Goal: Transaction & Acquisition: Purchase product/service

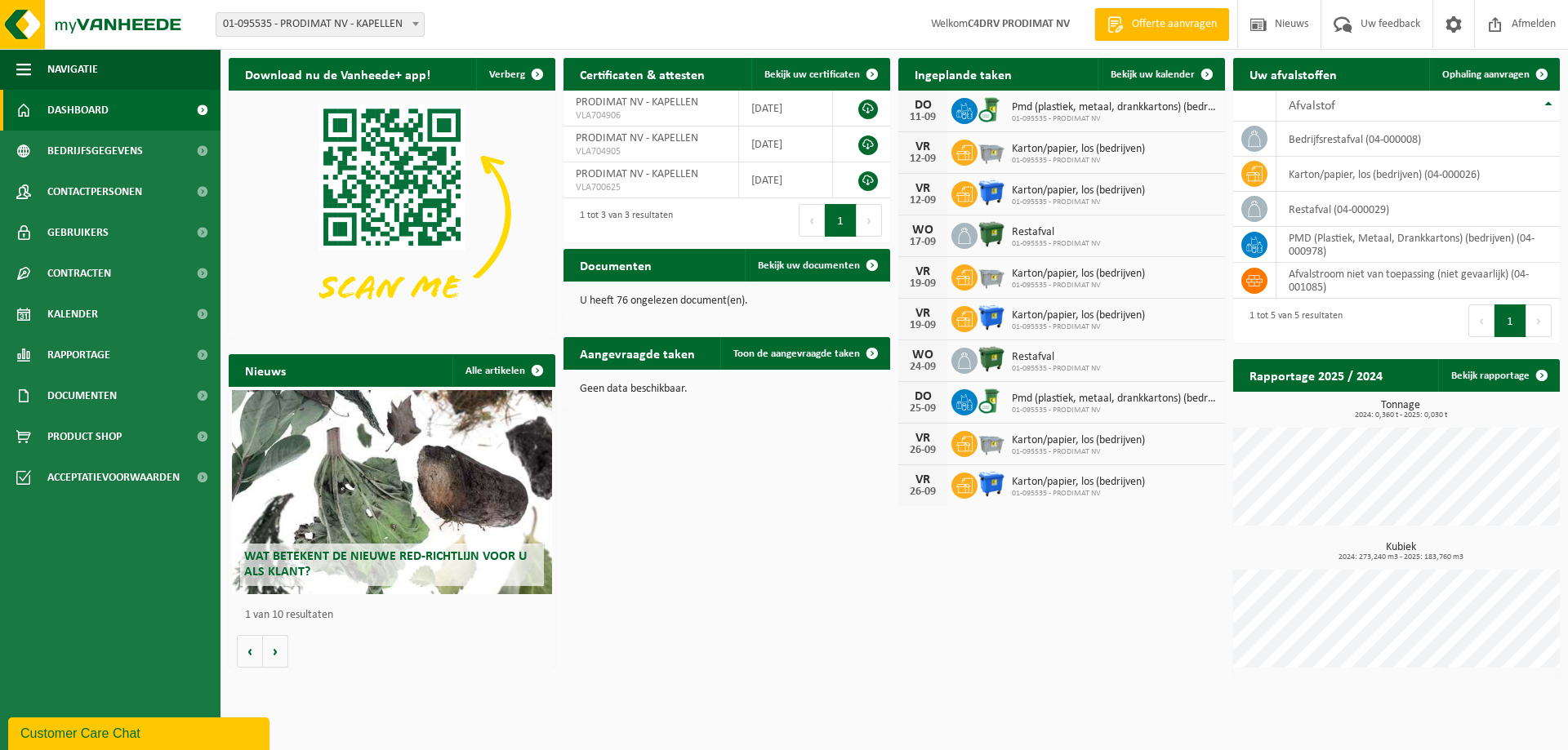
click at [1037, 29] on strong "C4DRV PRODIMAT NV" at bounding box center [1019, 24] width 102 height 12
click at [22, 63] on span "button" at bounding box center [24, 69] width 15 height 41
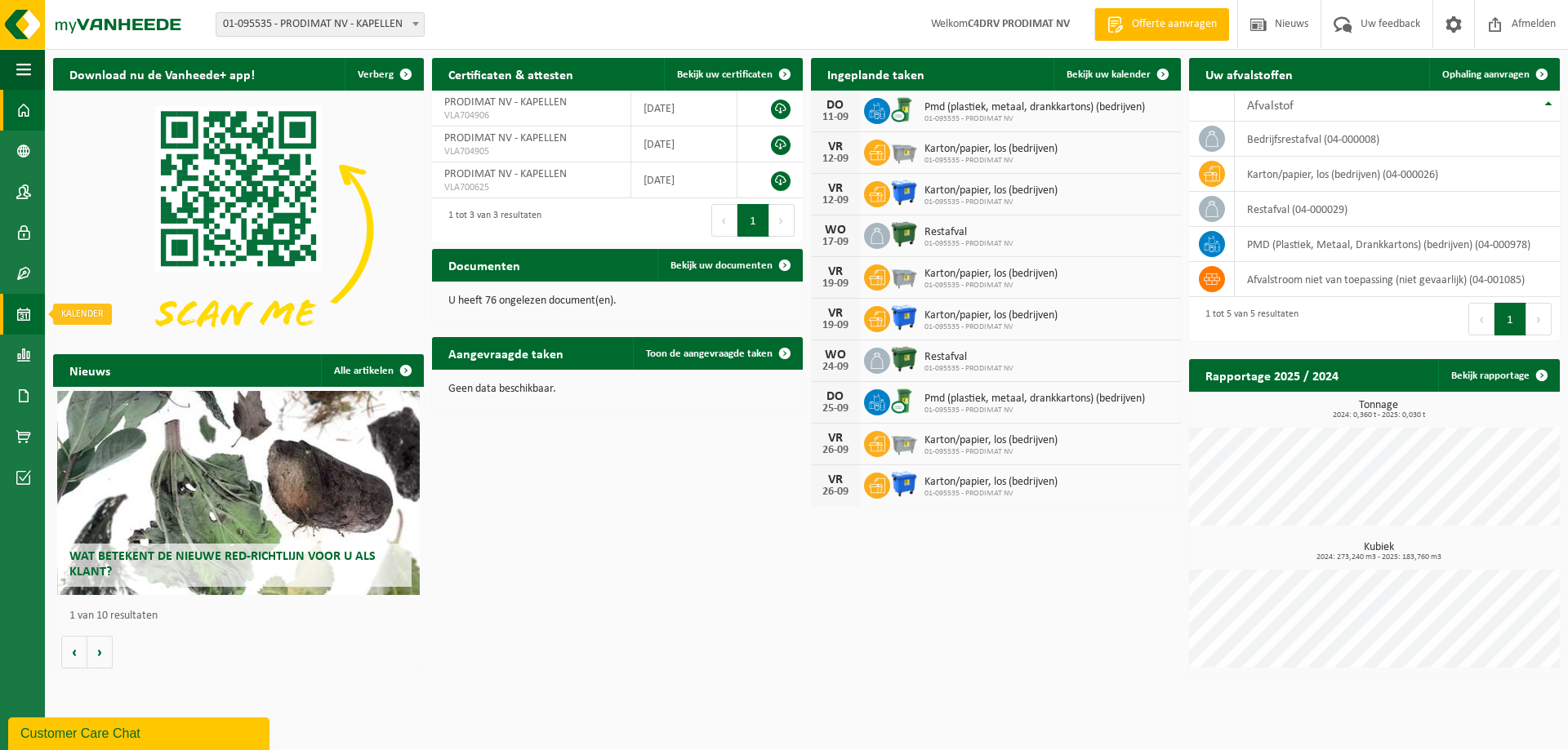
click at [37, 307] on link "Kalender" at bounding box center [22, 315] width 45 height 41
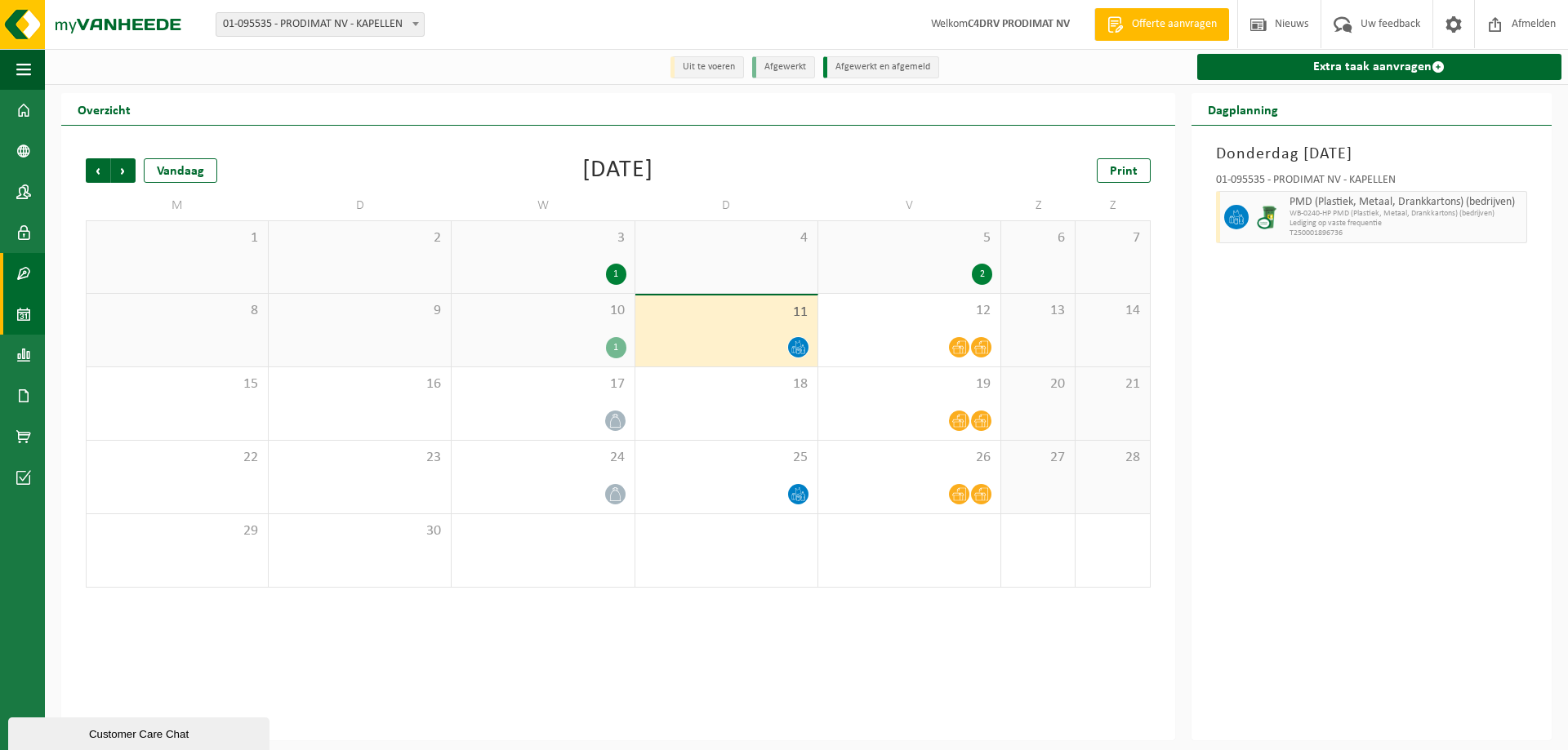
click at [30, 271] on span at bounding box center [24, 274] width 15 height 41
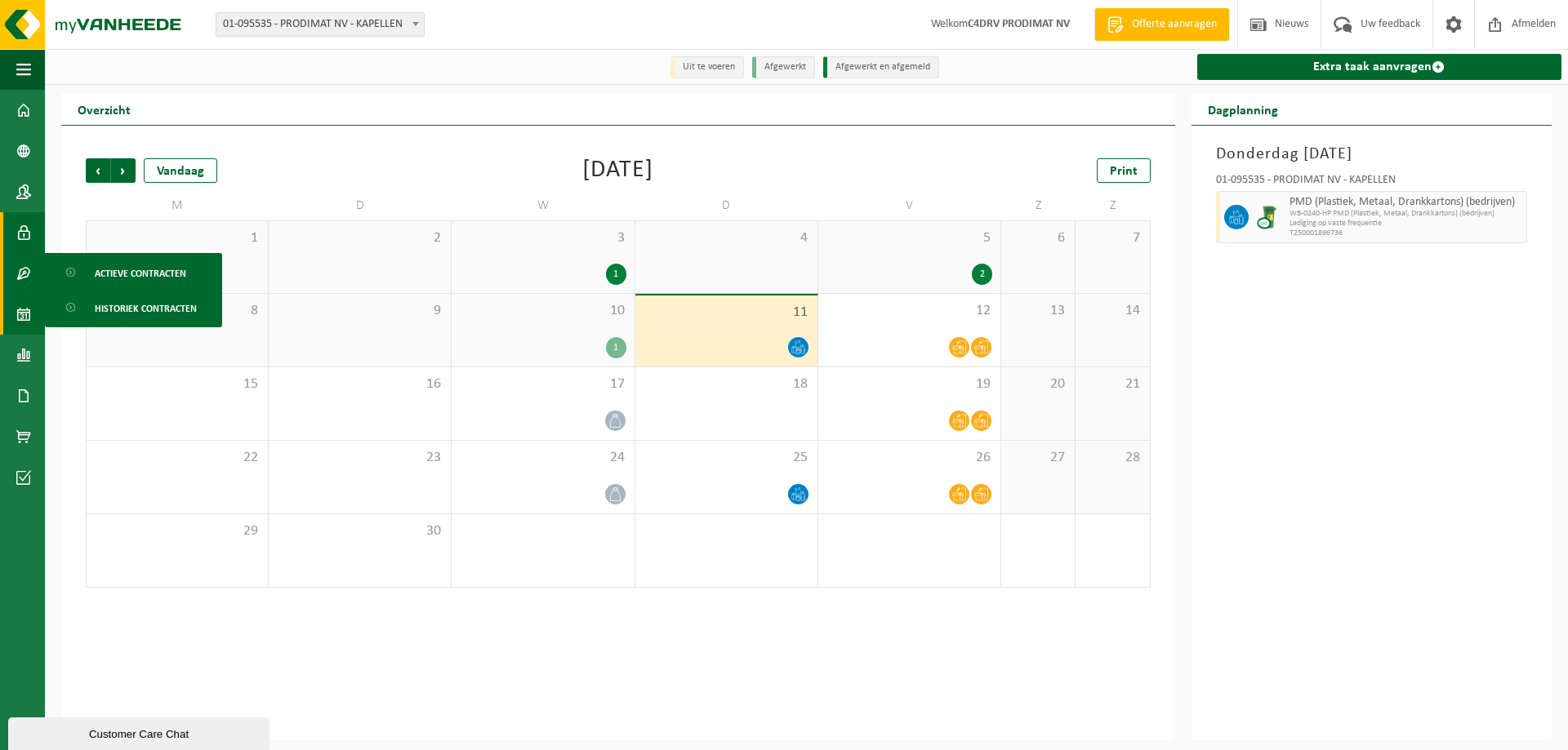
click at [21, 237] on span at bounding box center [24, 233] width 15 height 41
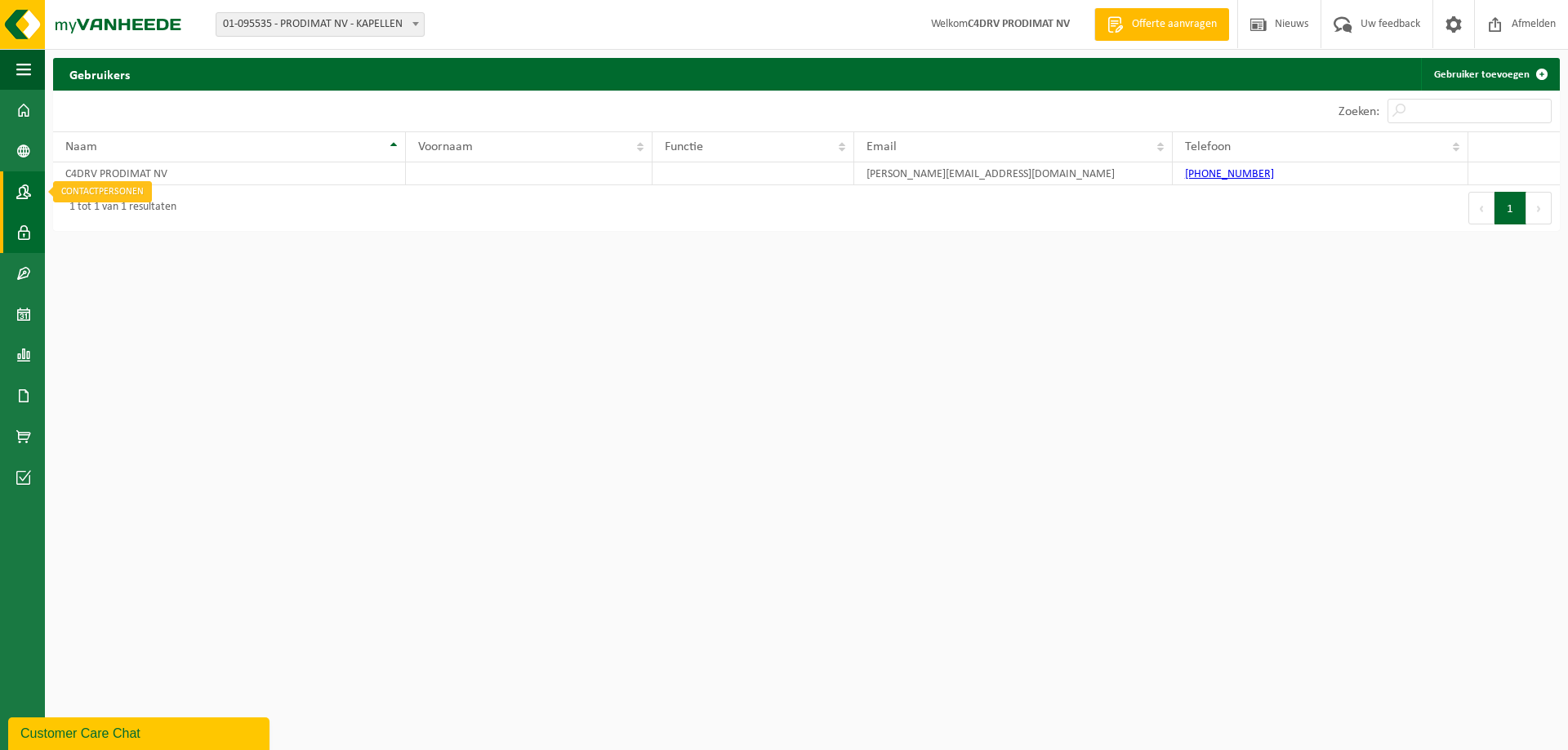
click at [19, 191] on span at bounding box center [24, 192] width 15 height 41
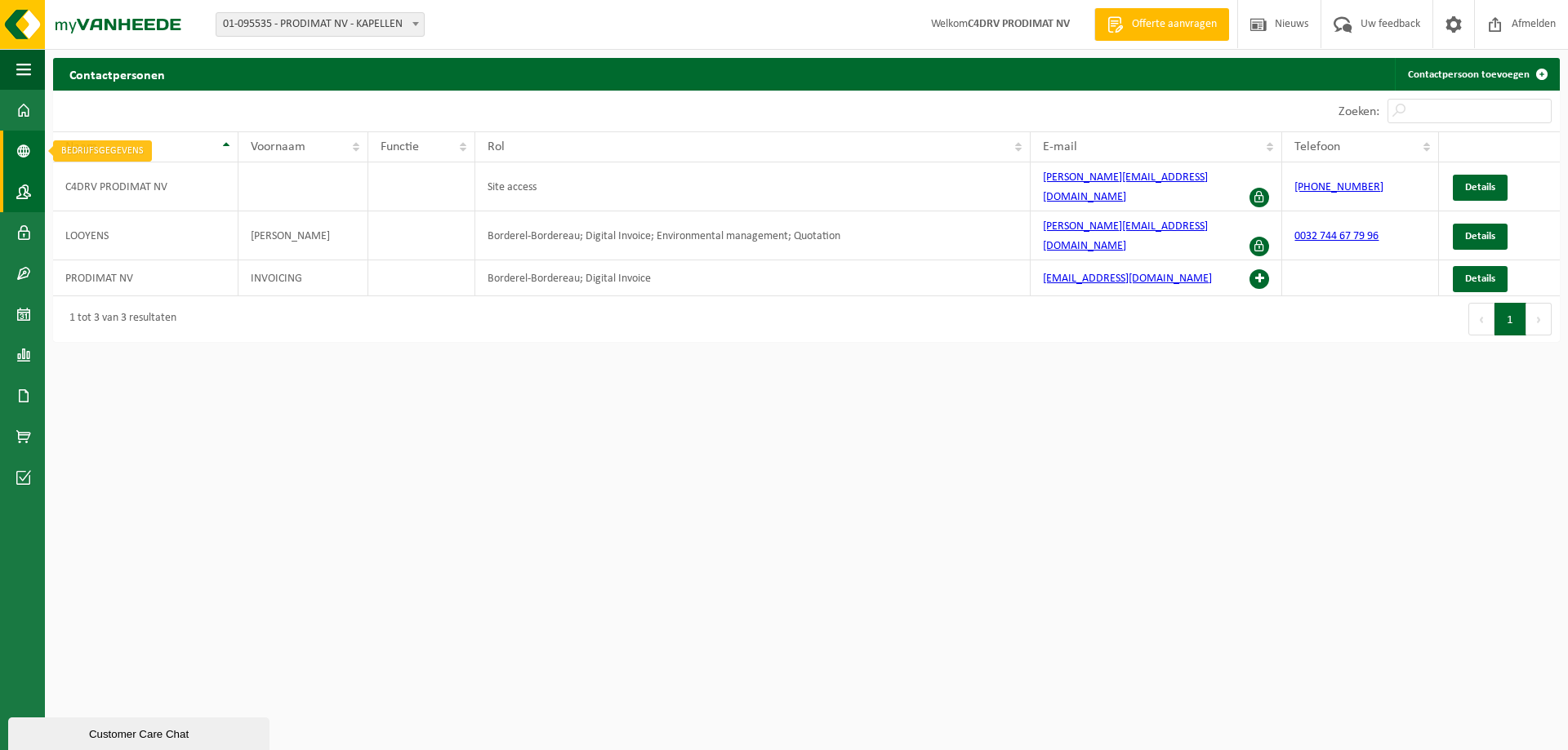
click at [29, 154] on span at bounding box center [24, 151] width 15 height 41
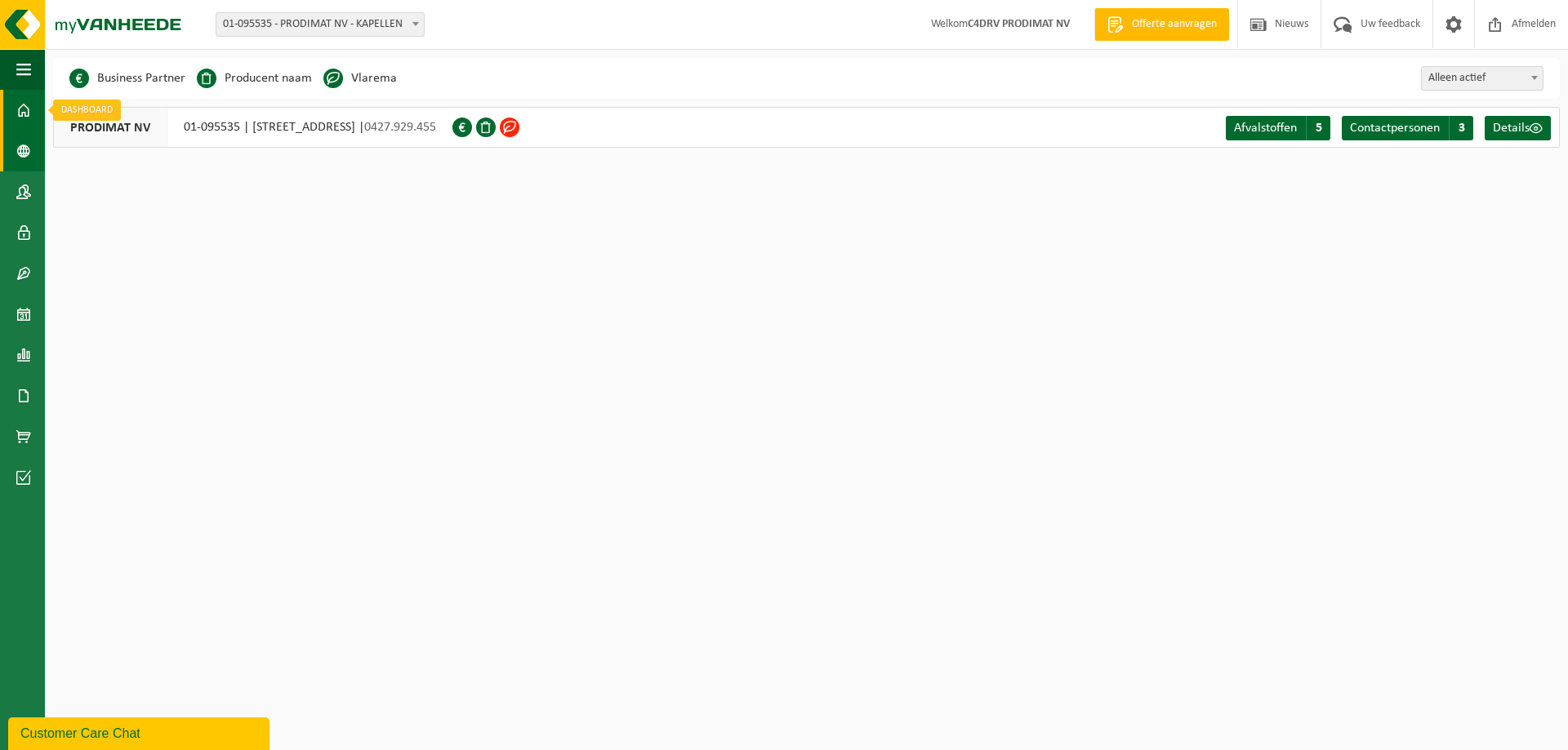
click at [25, 104] on span at bounding box center [24, 110] width 15 height 41
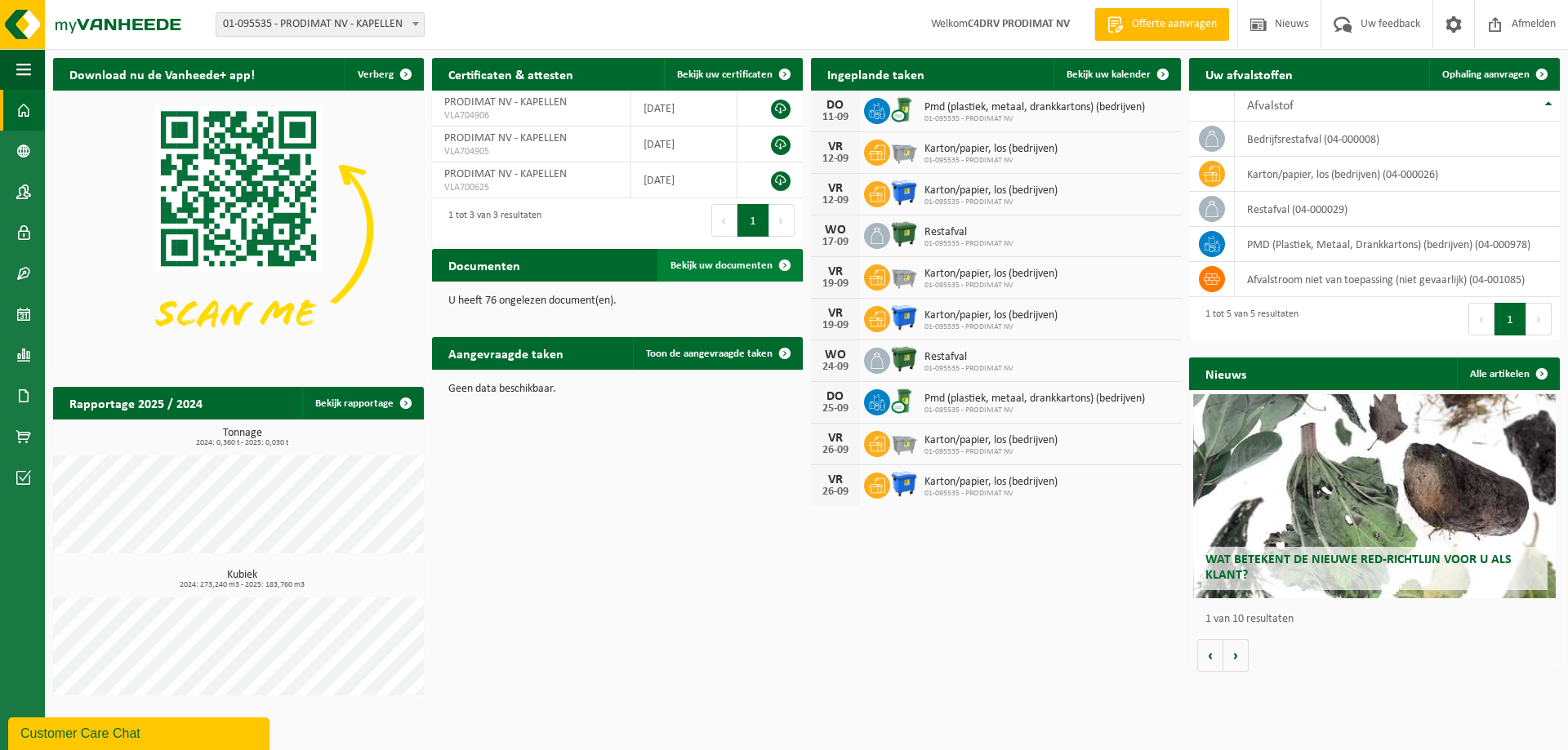
click at [788, 267] on span at bounding box center [785, 266] width 33 height 33
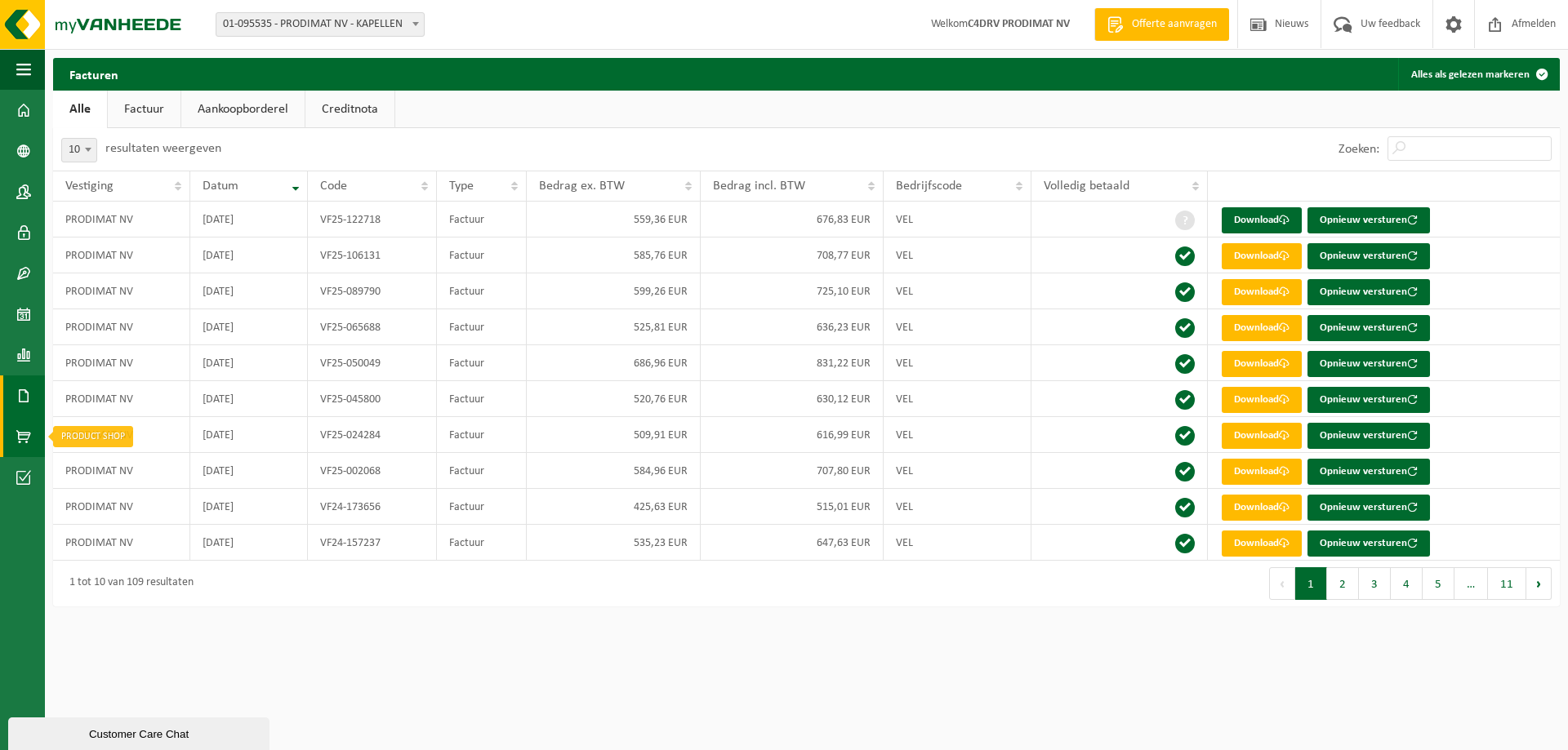
click at [14, 433] on link "Product Shop" at bounding box center [22, 436] width 45 height 41
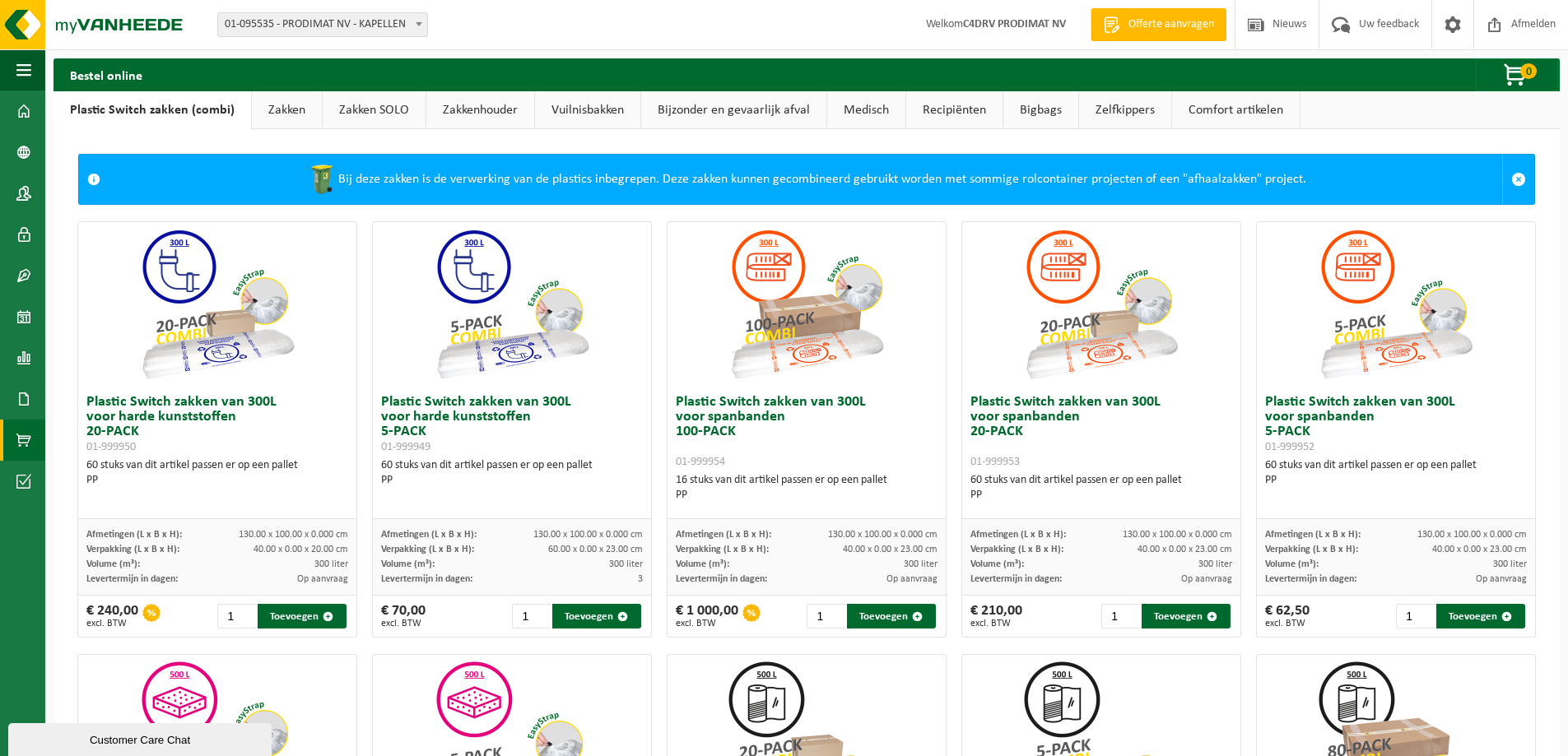
click at [294, 112] on link "Zakken" at bounding box center [287, 110] width 70 height 38
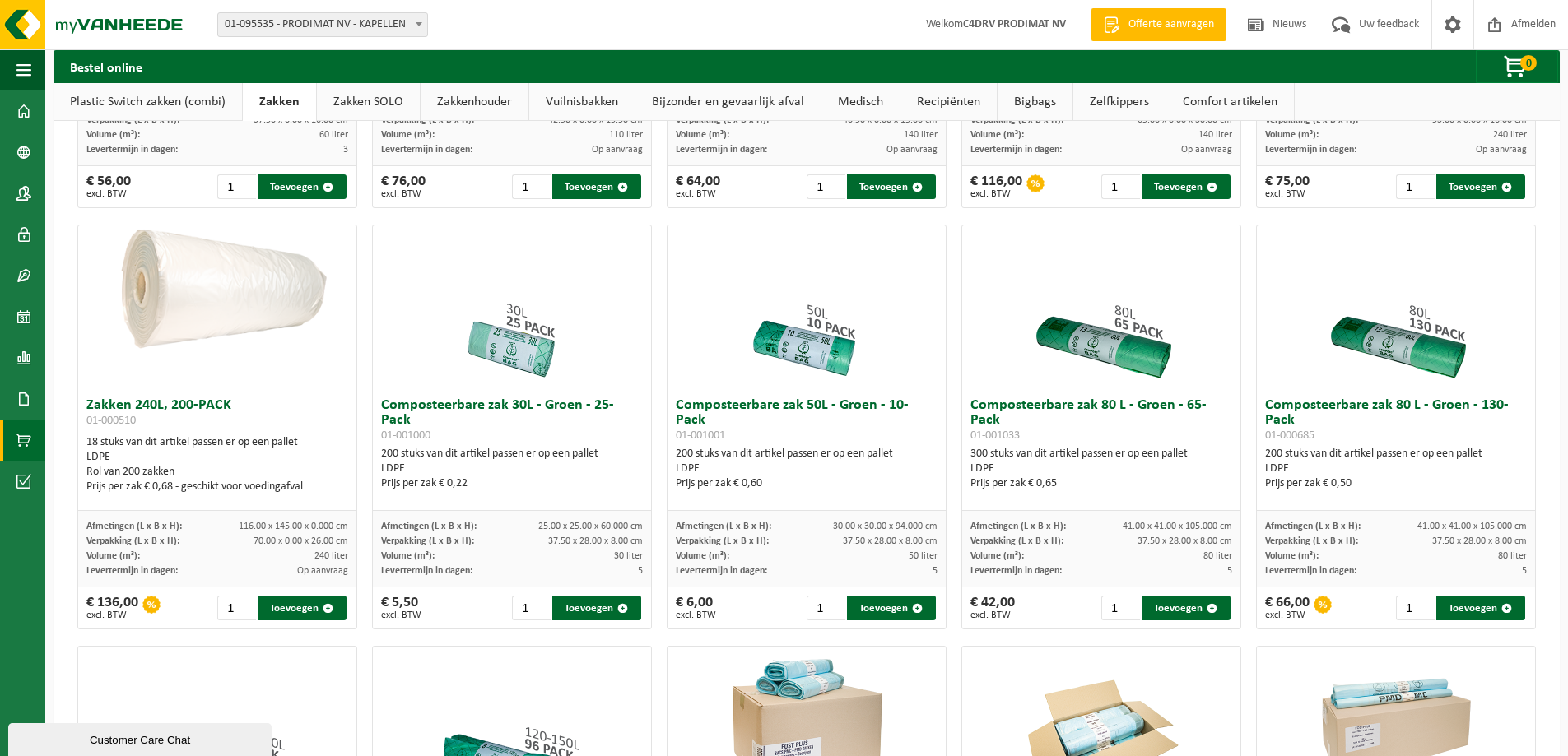
scroll to position [411, 0]
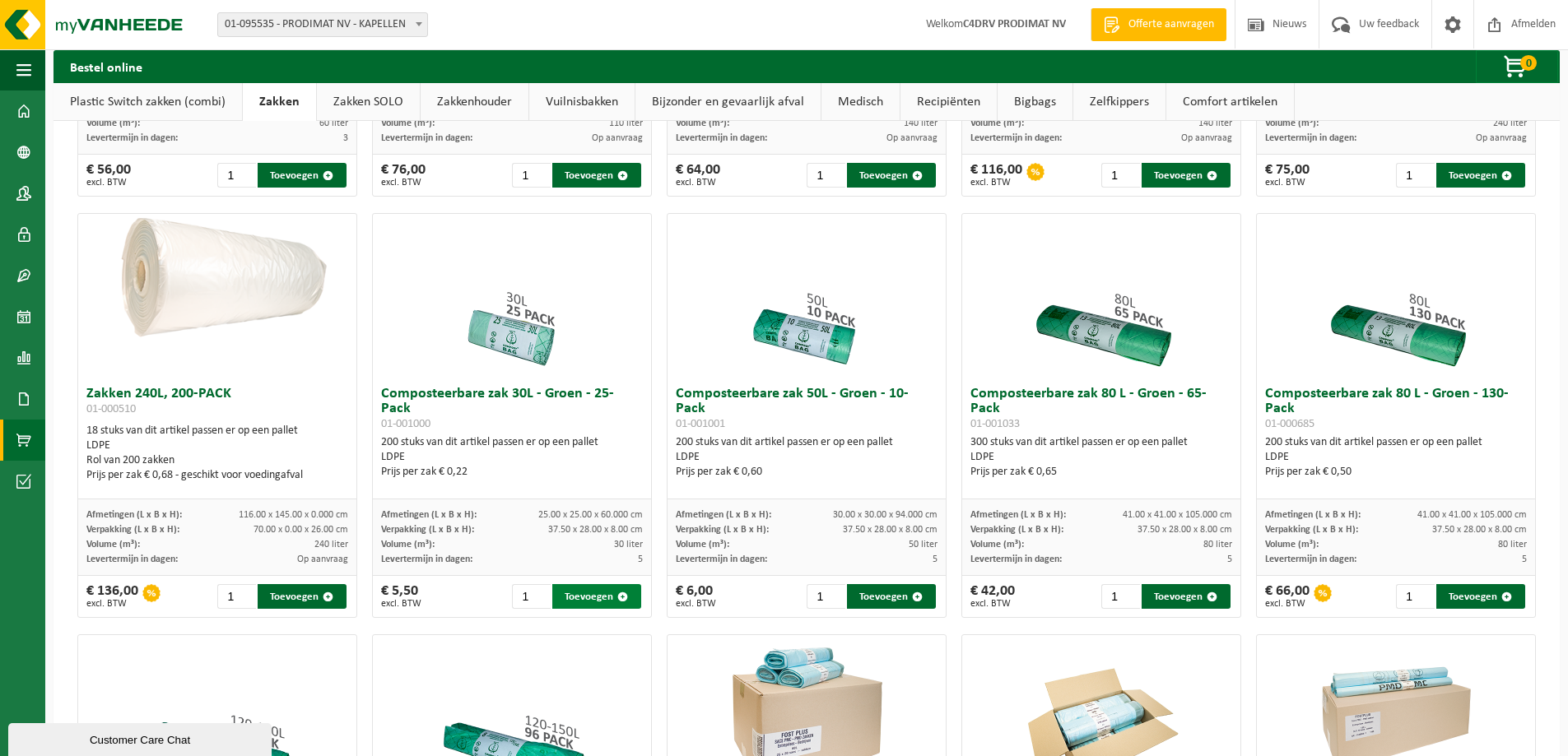
click at [590, 597] on button "Toevoegen" at bounding box center [597, 596] width 89 height 25
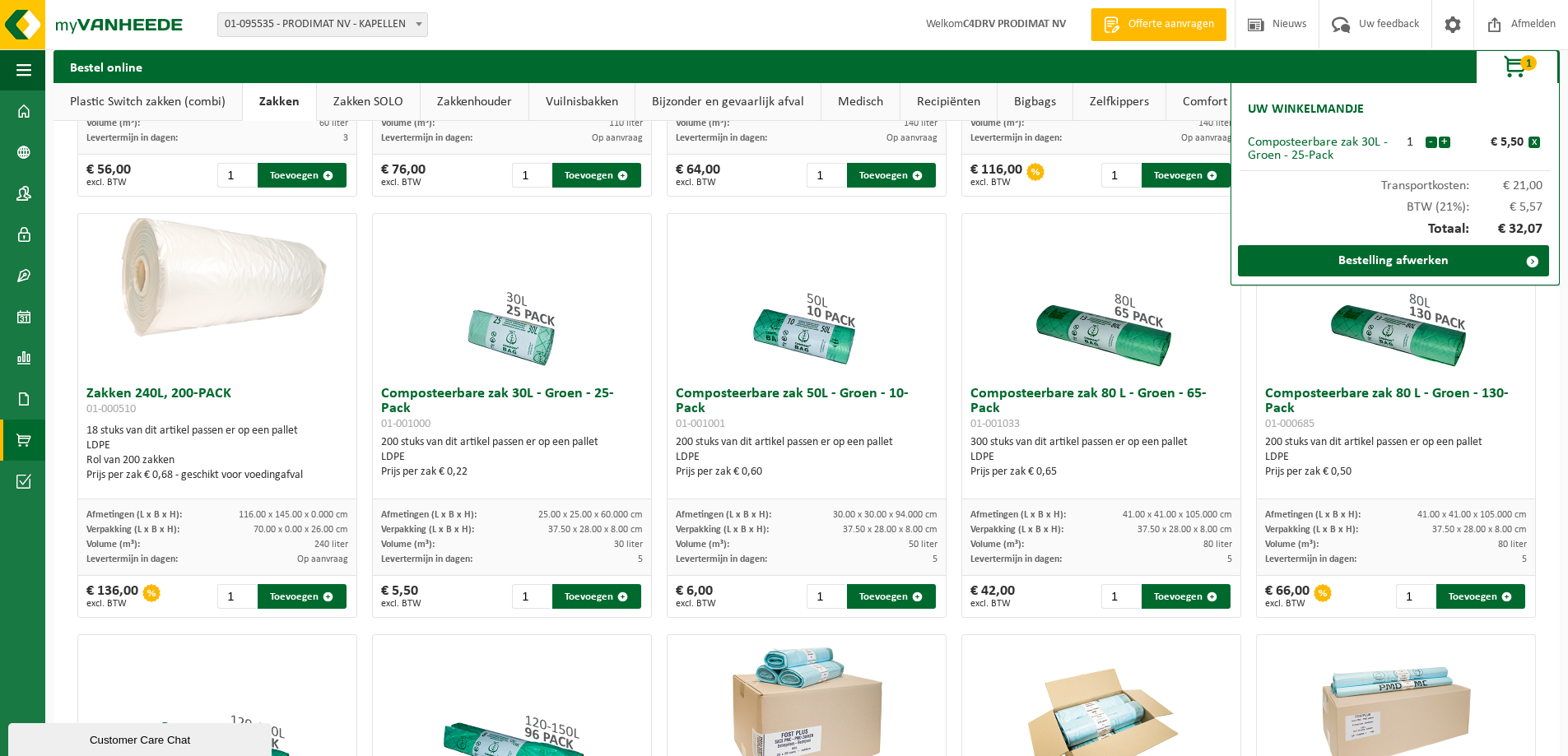
click at [1156, 100] on link "Zelfkippers" at bounding box center [1120, 102] width 92 height 38
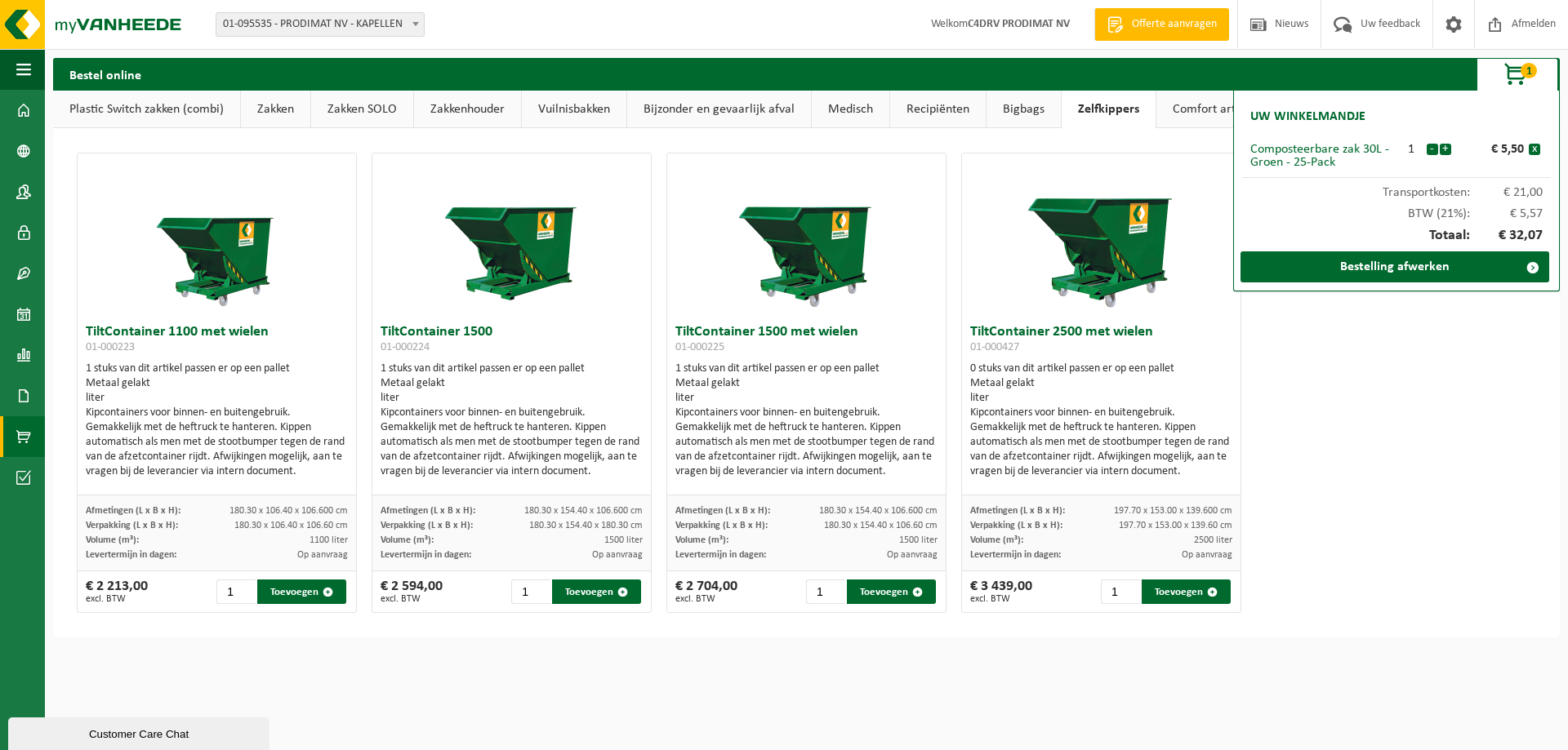
click at [1033, 113] on link "Bigbags" at bounding box center [1024, 109] width 74 height 38
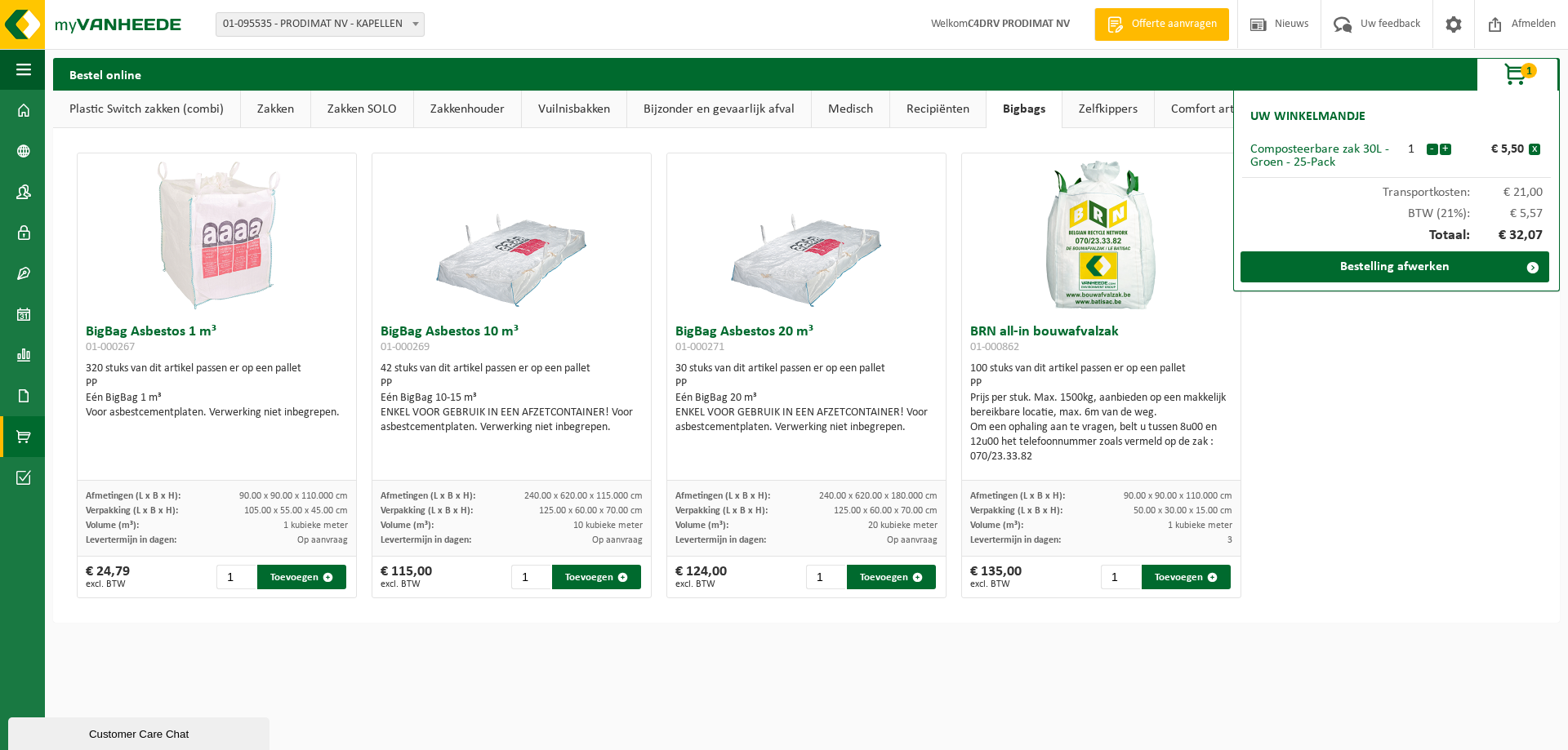
click at [934, 109] on link "Recipiënten" at bounding box center [938, 109] width 96 height 38
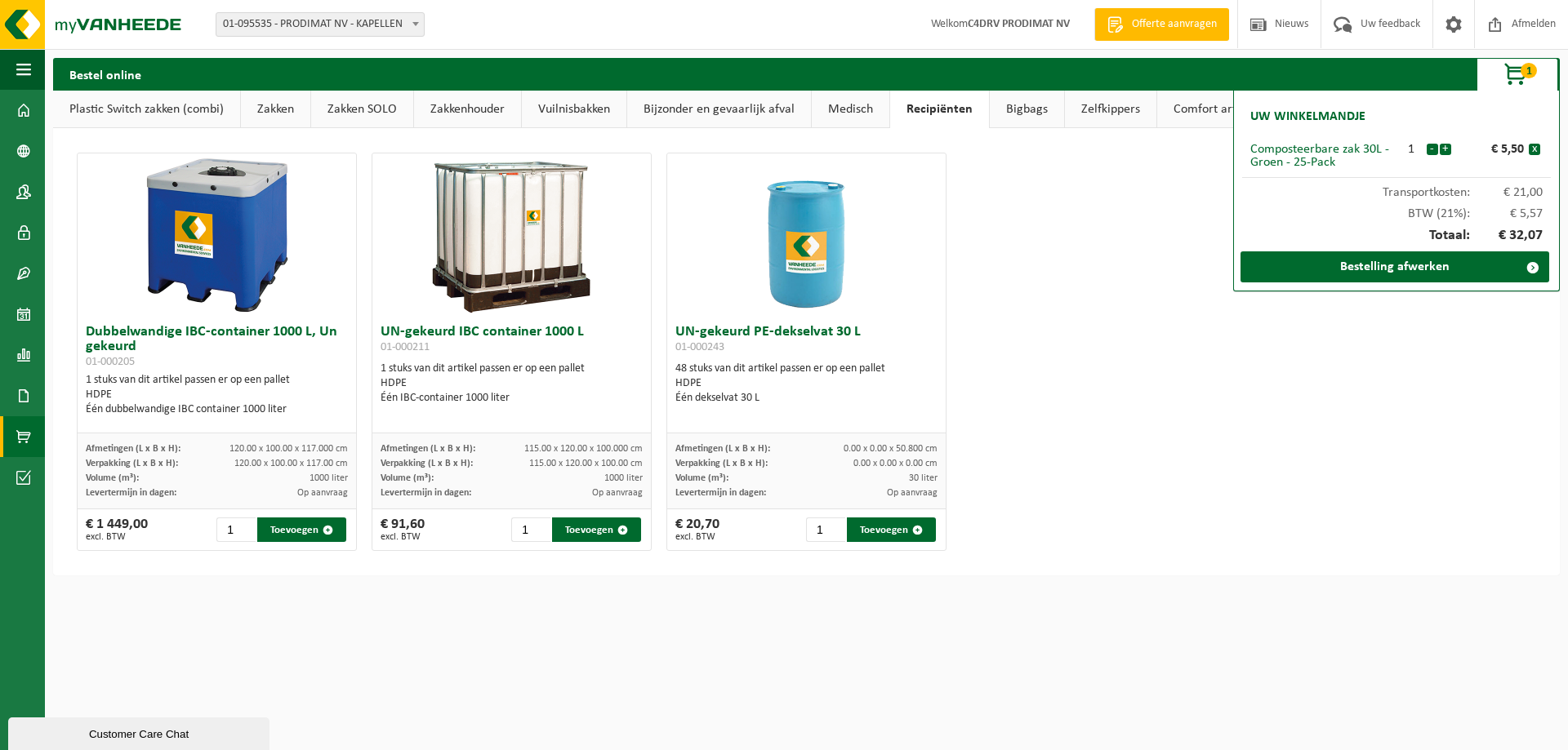
click at [827, 108] on link "Medisch" at bounding box center [850, 109] width 78 height 38
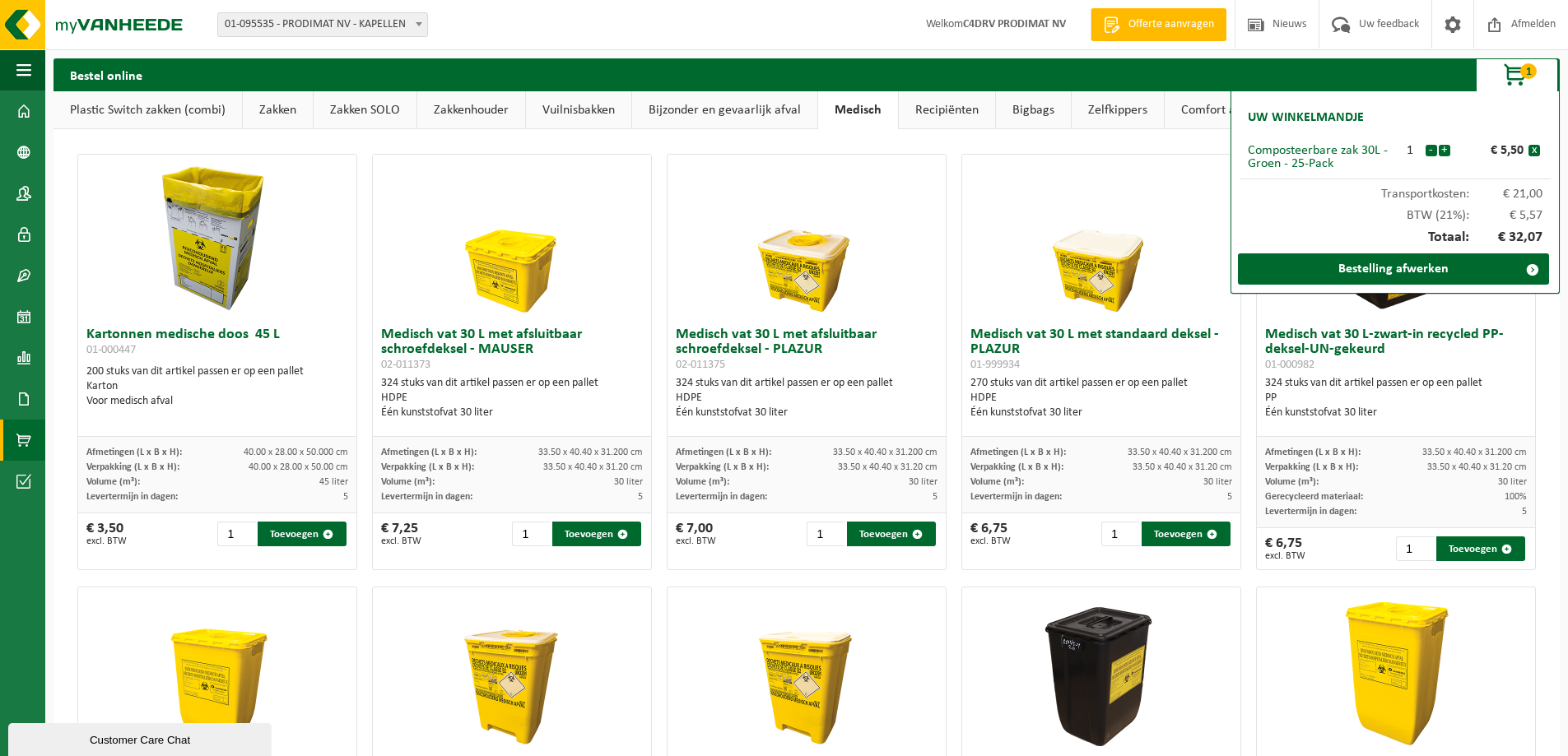
click at [708, 112] on link "Bijzonder en gevaarlijk afval" at bounding box center [724, 110] width 185 height 38
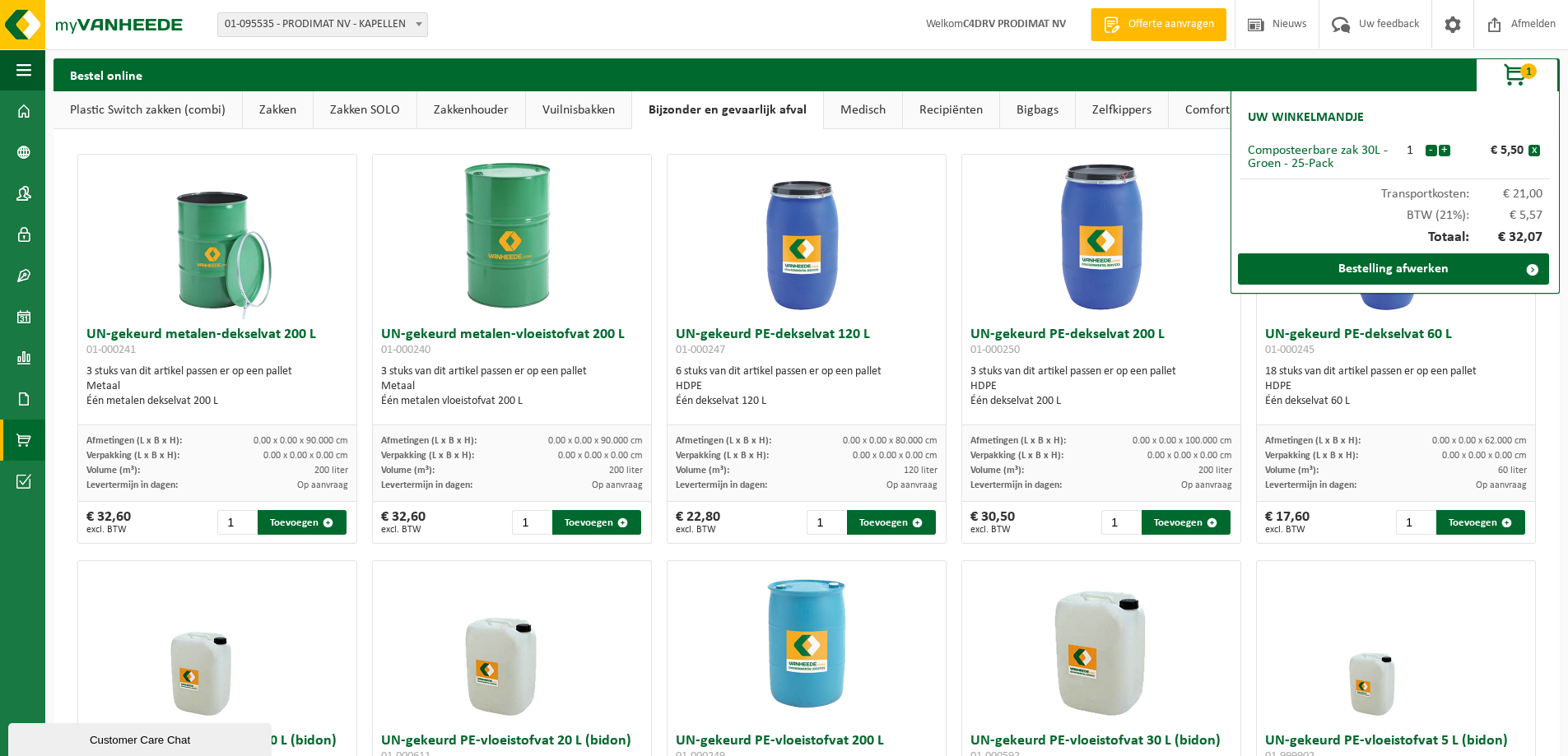
click at [596, 102] on link "Vuilnisbakken" at bounding box center [578, 110] width 105 height 38
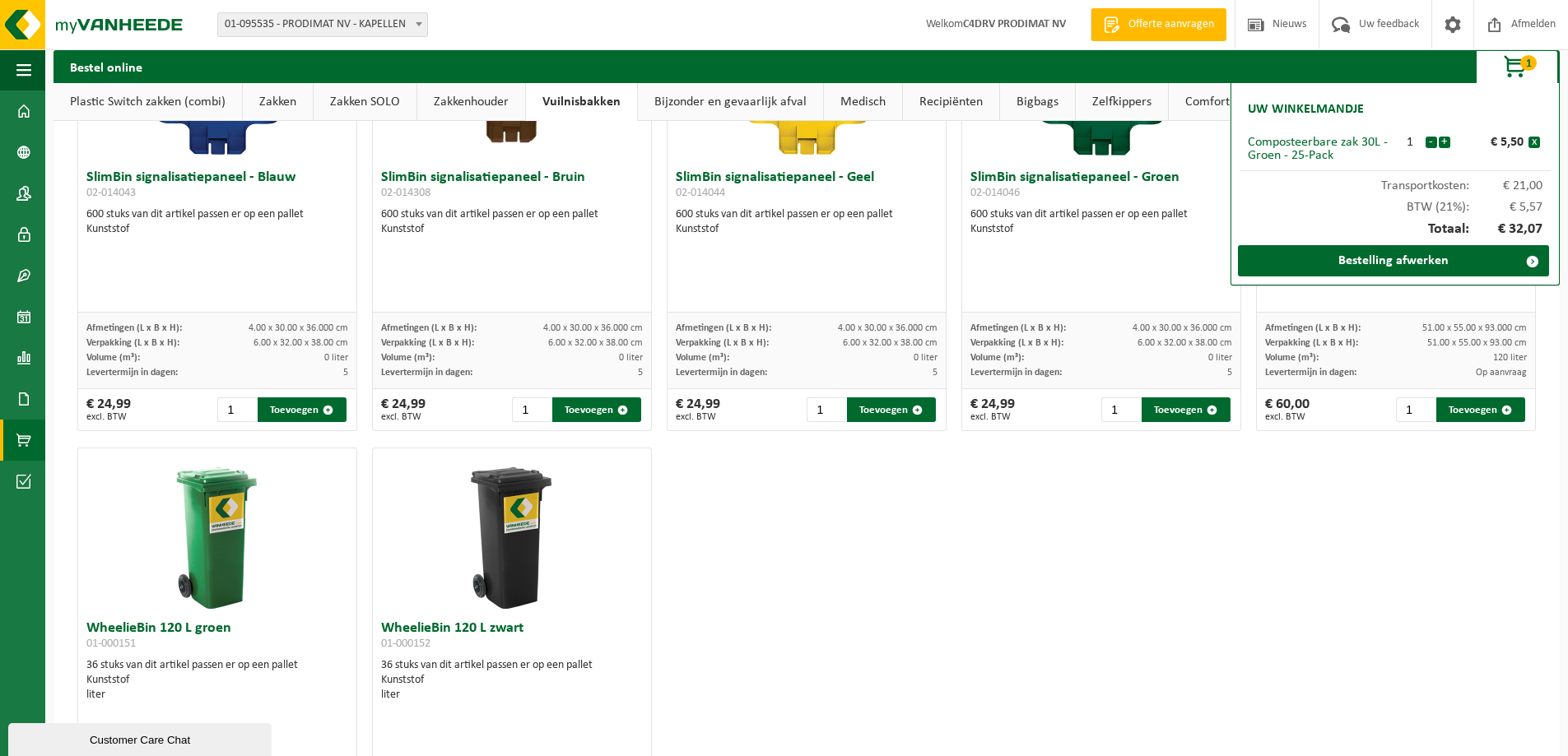
scroll to position [1974, 0]
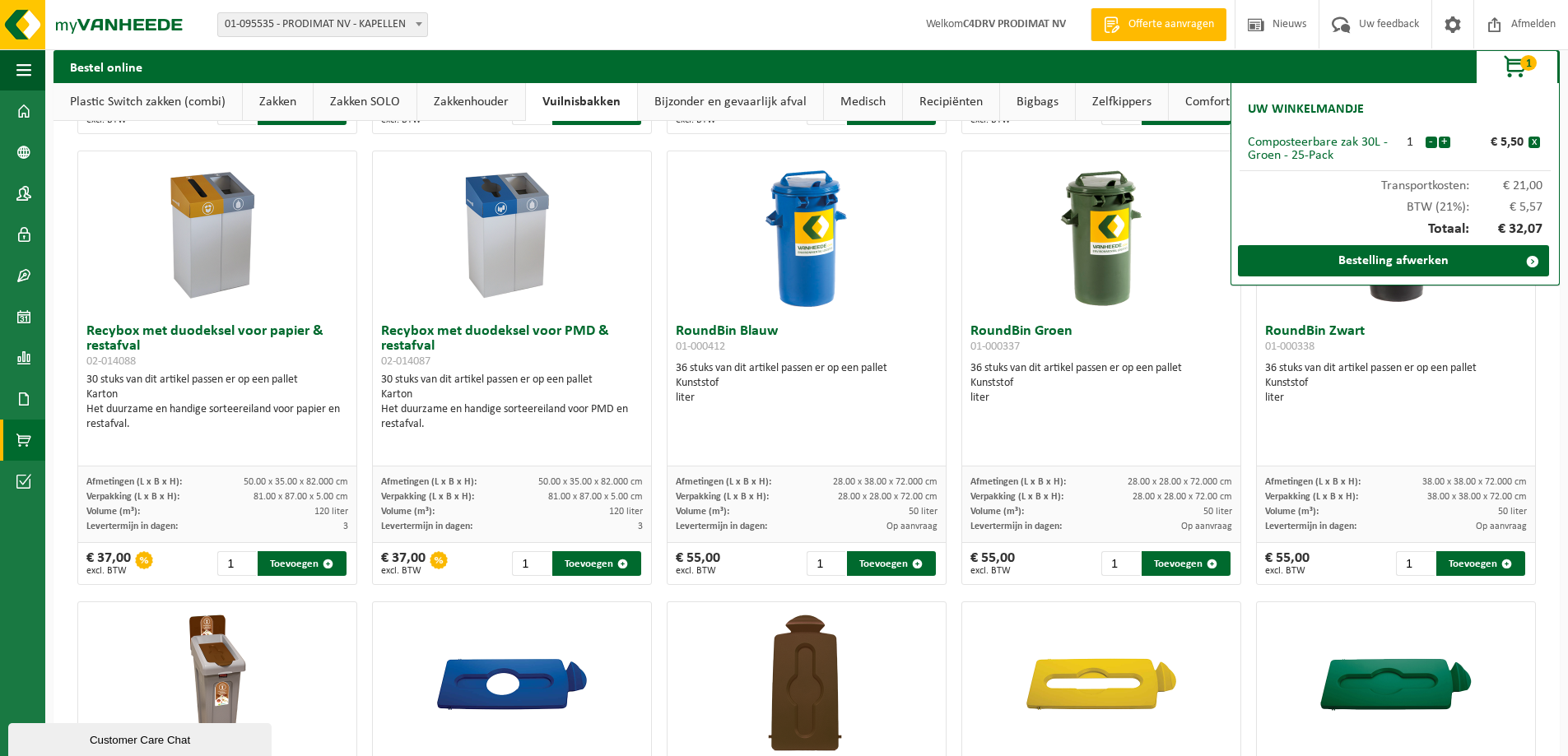
click at [489, 97] on link "Zakkenhouder" at bounding box center [470, 102] width 108 height 38
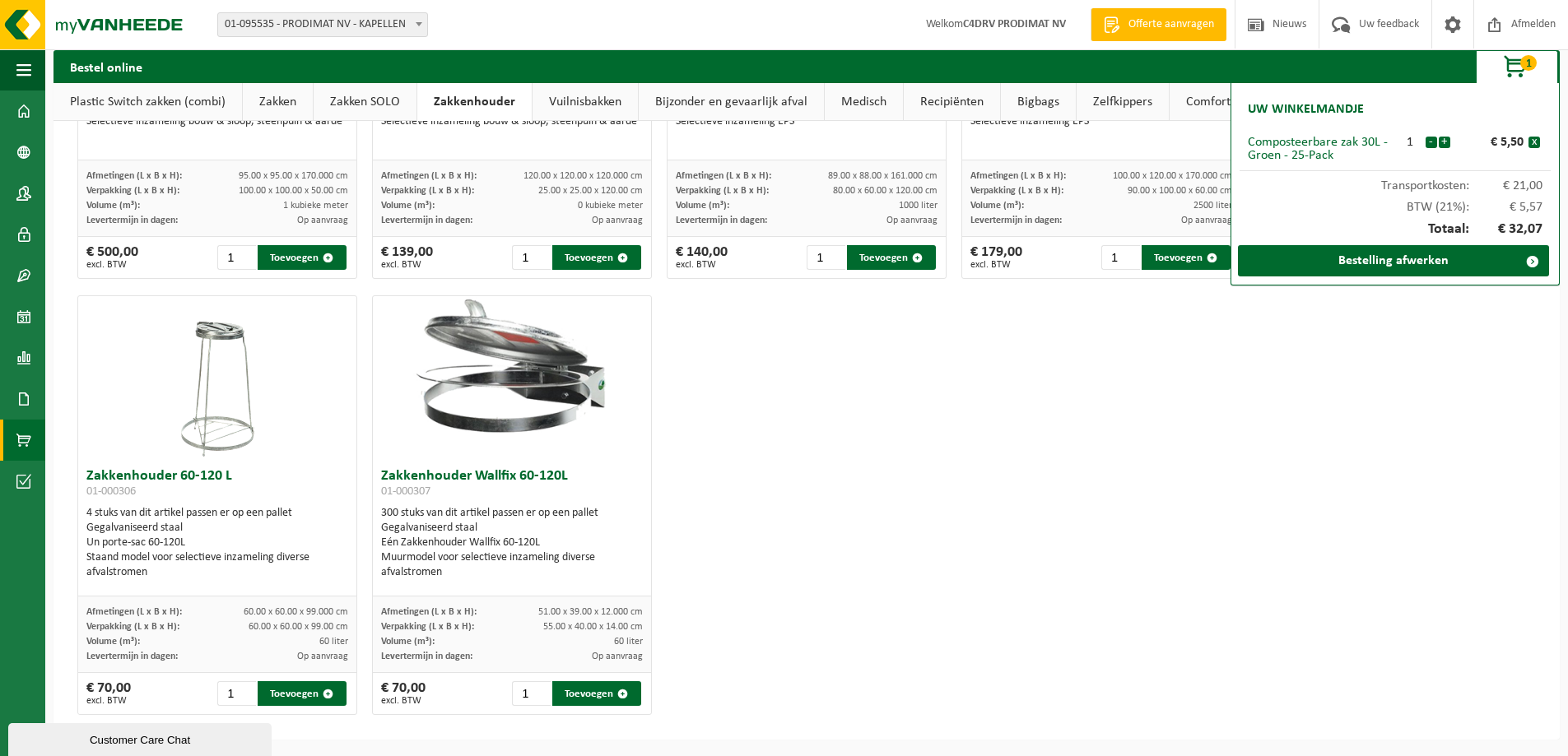
scroll to position [295, 0]
click at [347, 96] on link "Zakken SOLO" at bounding box center [365, 102] width 103 height 38
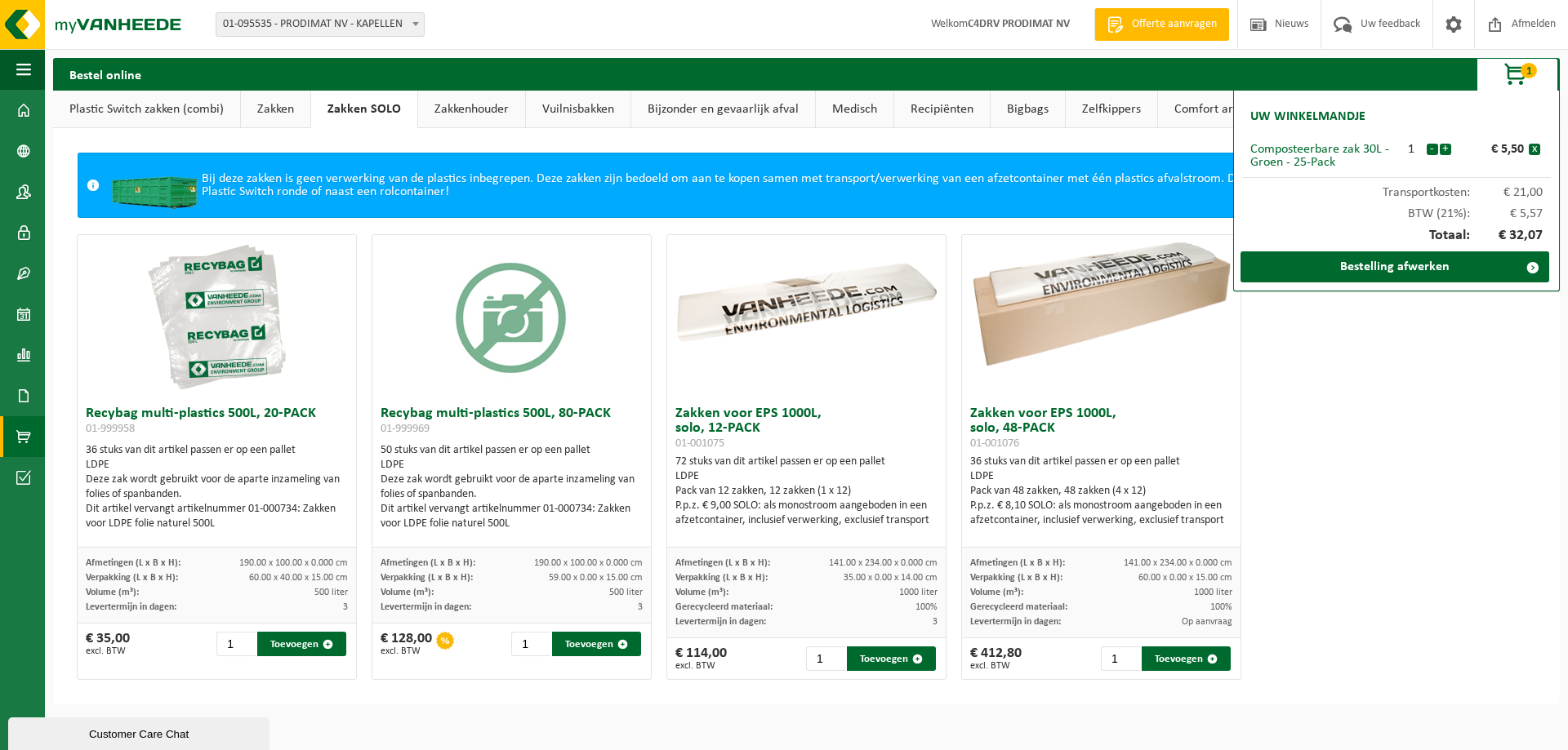
click at [478, 102] on link "Zakkenhouder" at bounding box center [471, 109] width 107 height 38
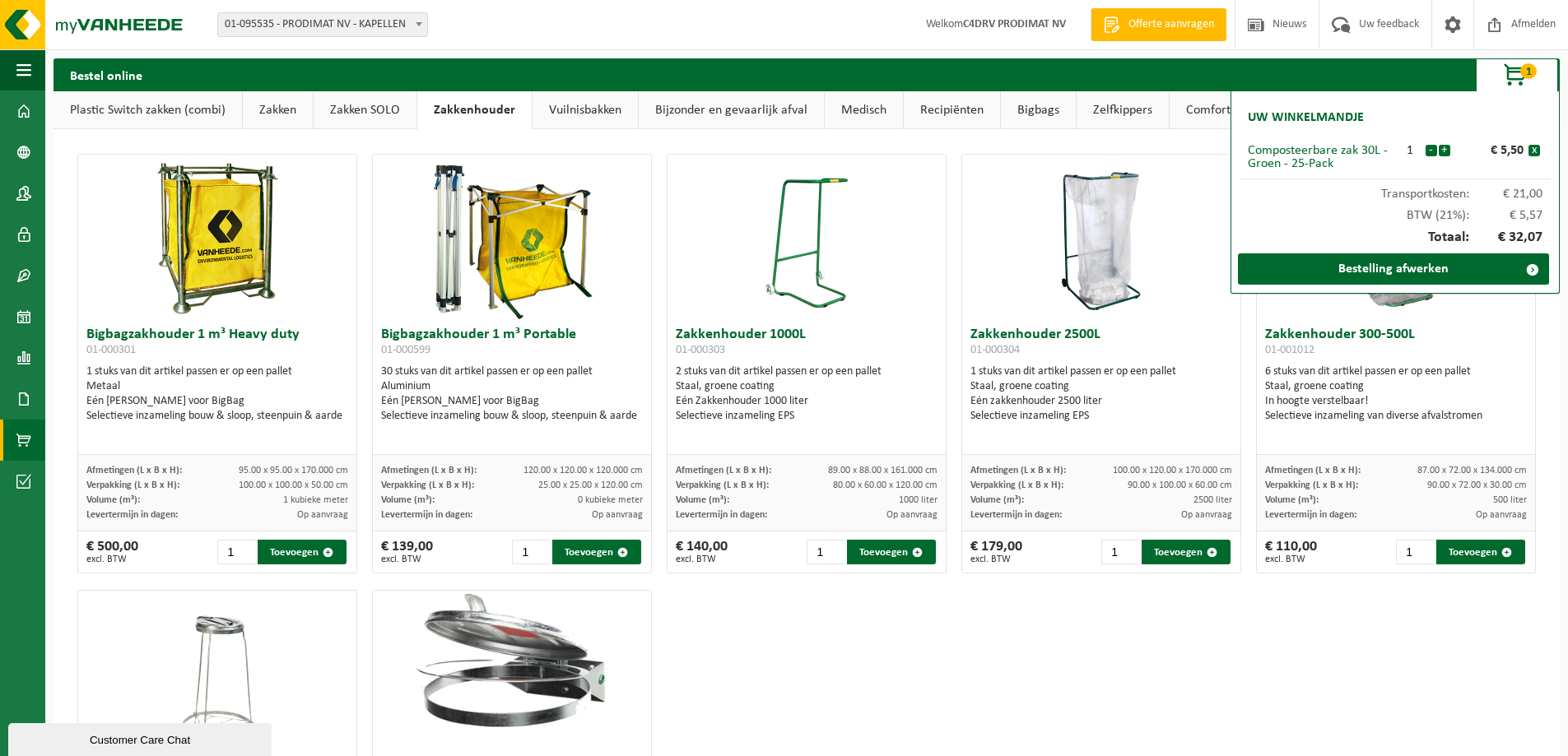
click at [1484, 73] on span "button" at bounding box center [1516, 76] width 82 height 33
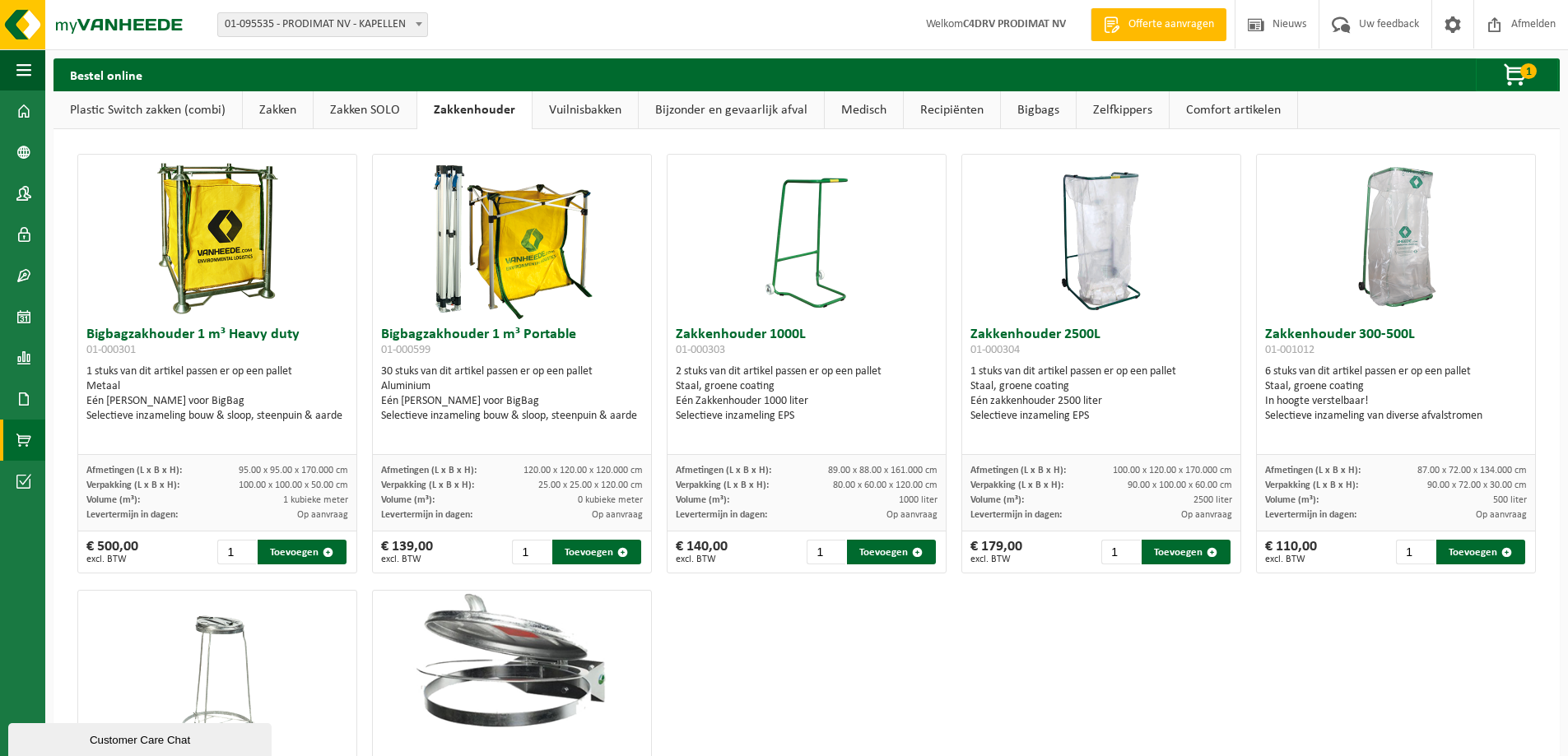
click at [360, 111] on link "Zakken SOLO" at bounding box center [365, 110] width 103 height 38
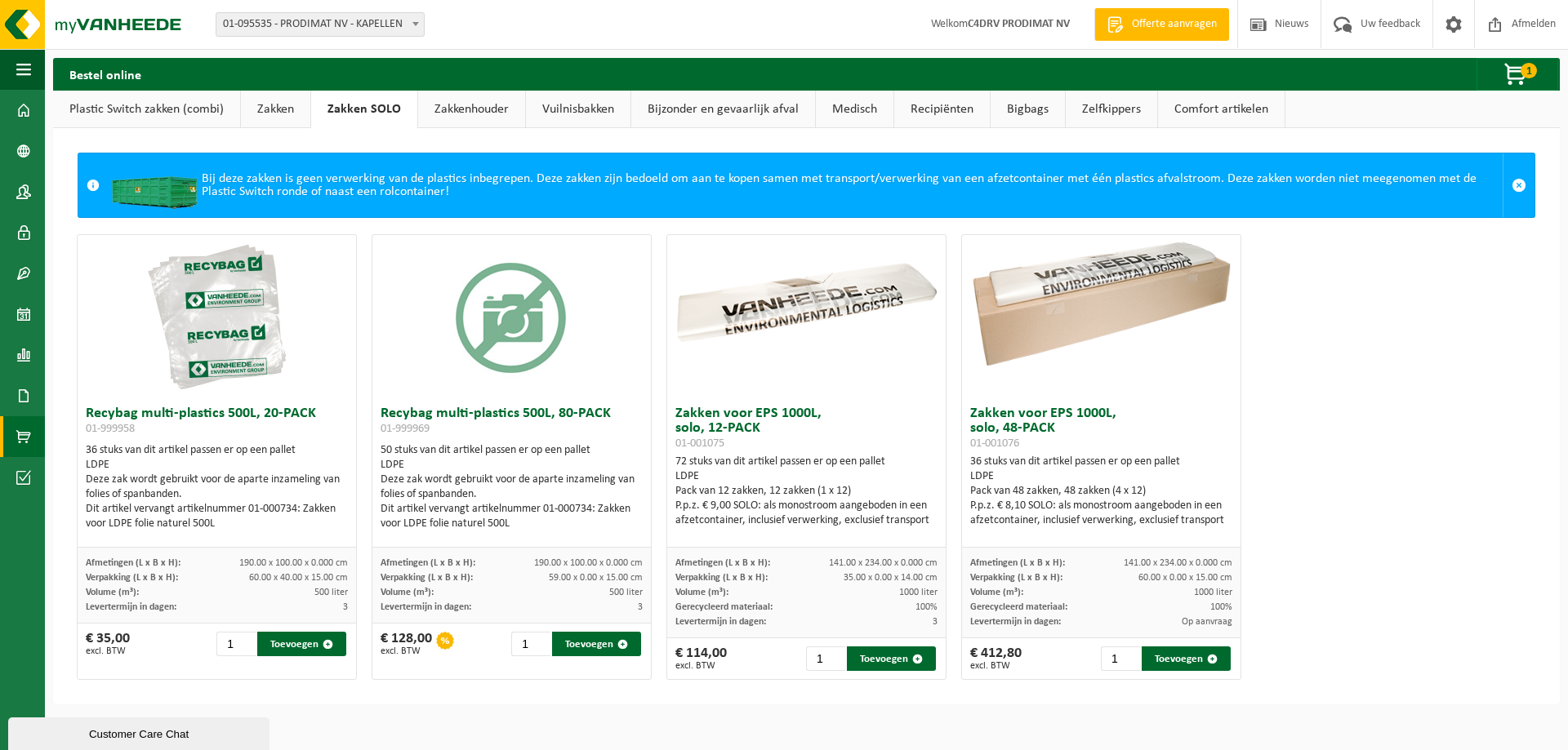
click at [271, 117] on link "Zakken" at bounding box center [276, 109] width 69 height 38
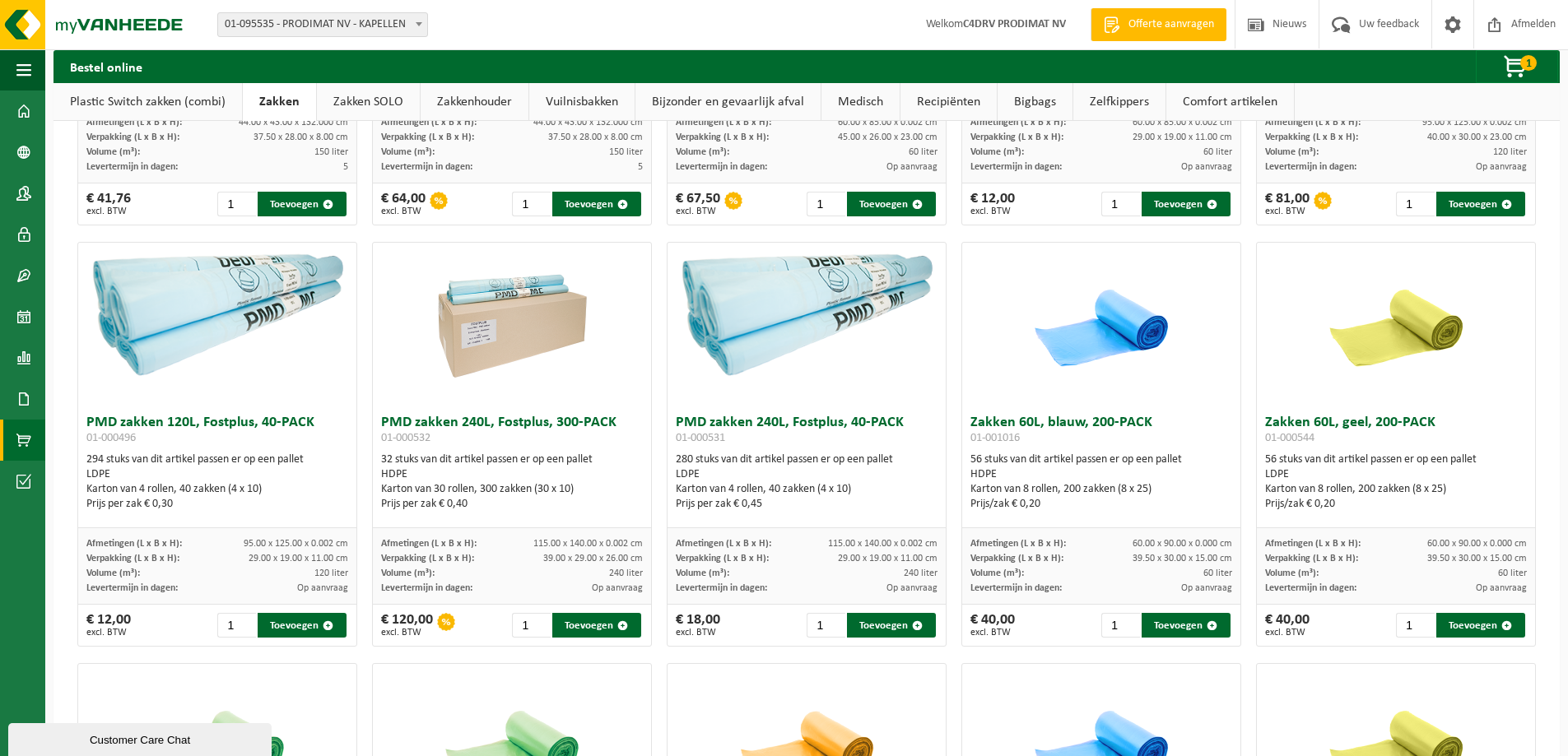
scroll to position [1234, 0]
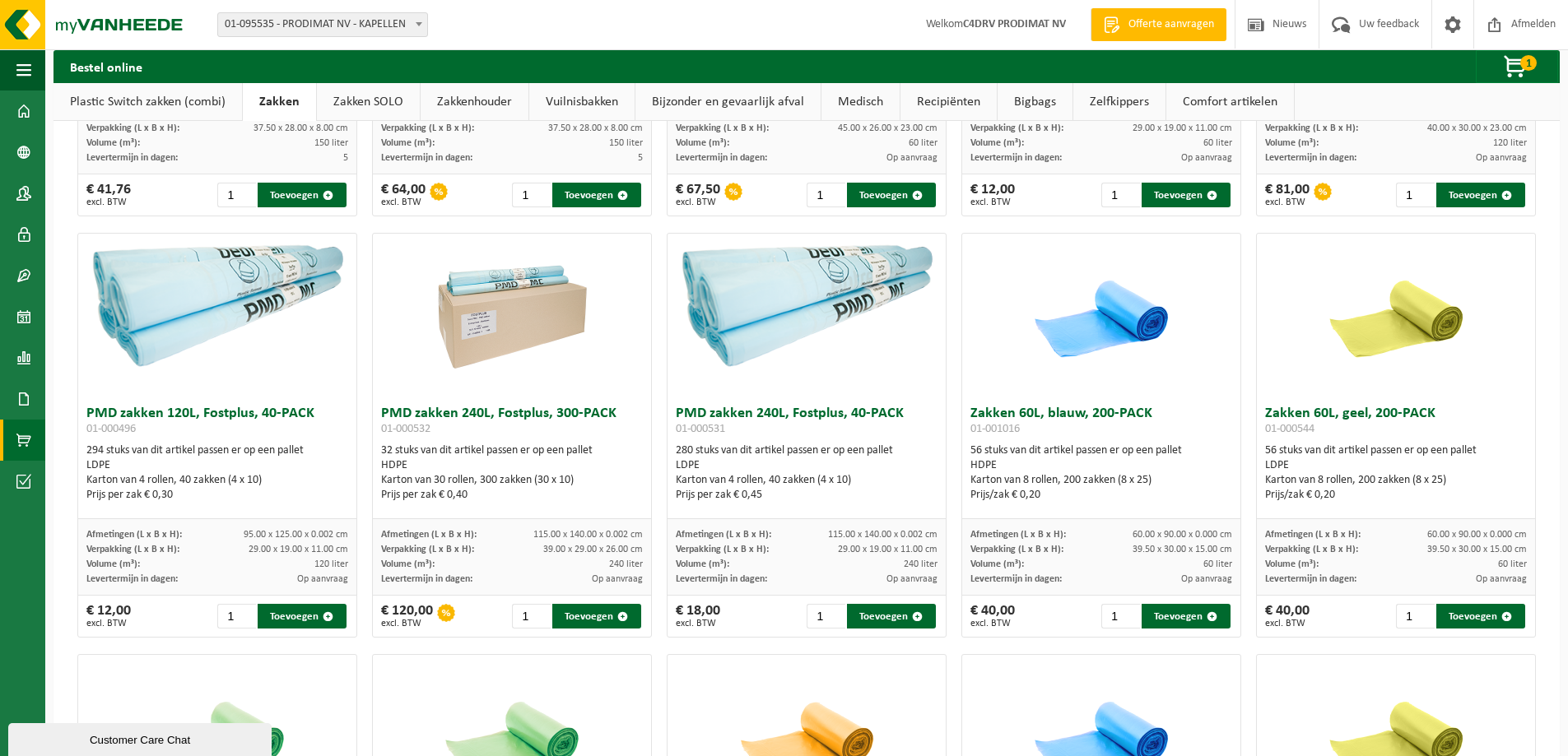
click at [789, 410] on h3 "PMD zakken 240L, Fostplus, 40-PACK 01-000531" at bounding box center [807, 422] width 262 height 33
click at [776, 314] on img at bounding box center [807, 303] width 278 height 139
click at [890, 618] on button "Toevoegen" at bounding box center [892, 616] width 89 height 25
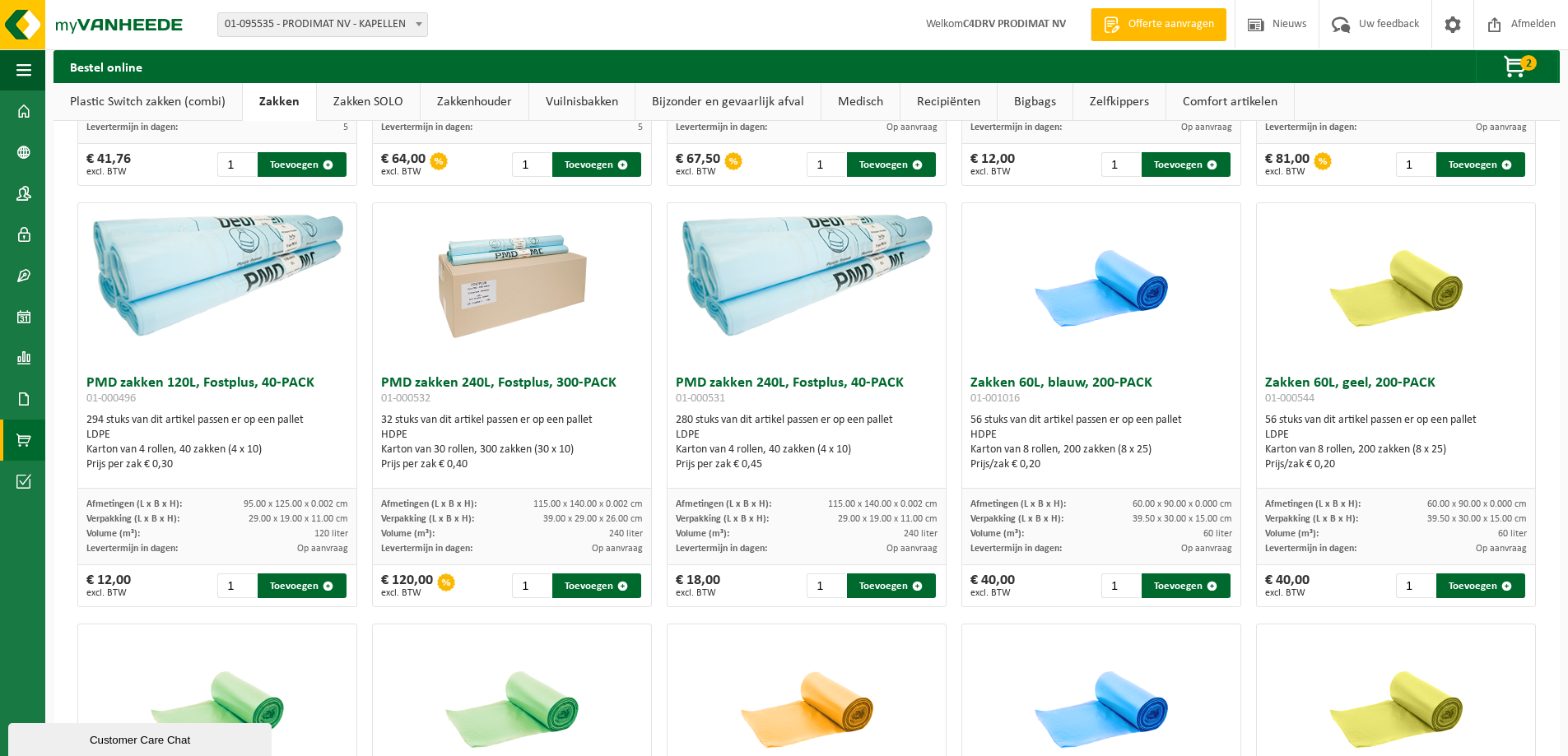
scroll to position [1316, 0]
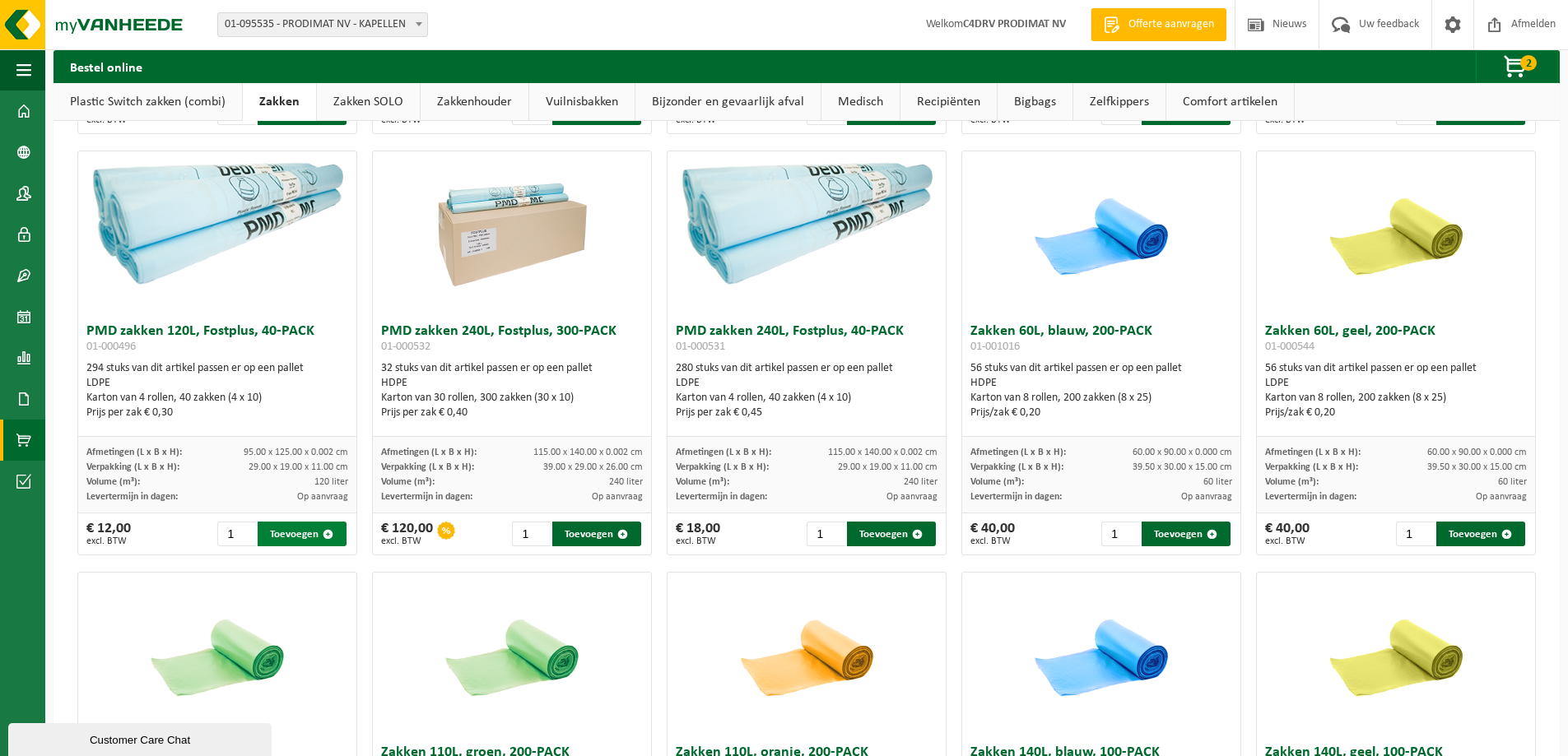
click at [306, 536] on button "Toevoegen" at bounding box center [302, 534] width 89 height 25
click at [325, 535] on span "button" at bounding box center [328, 534] width 11 height 11
click at [1519, 69] on span "button" at bounding box center [1516, 68] width 82 height 33
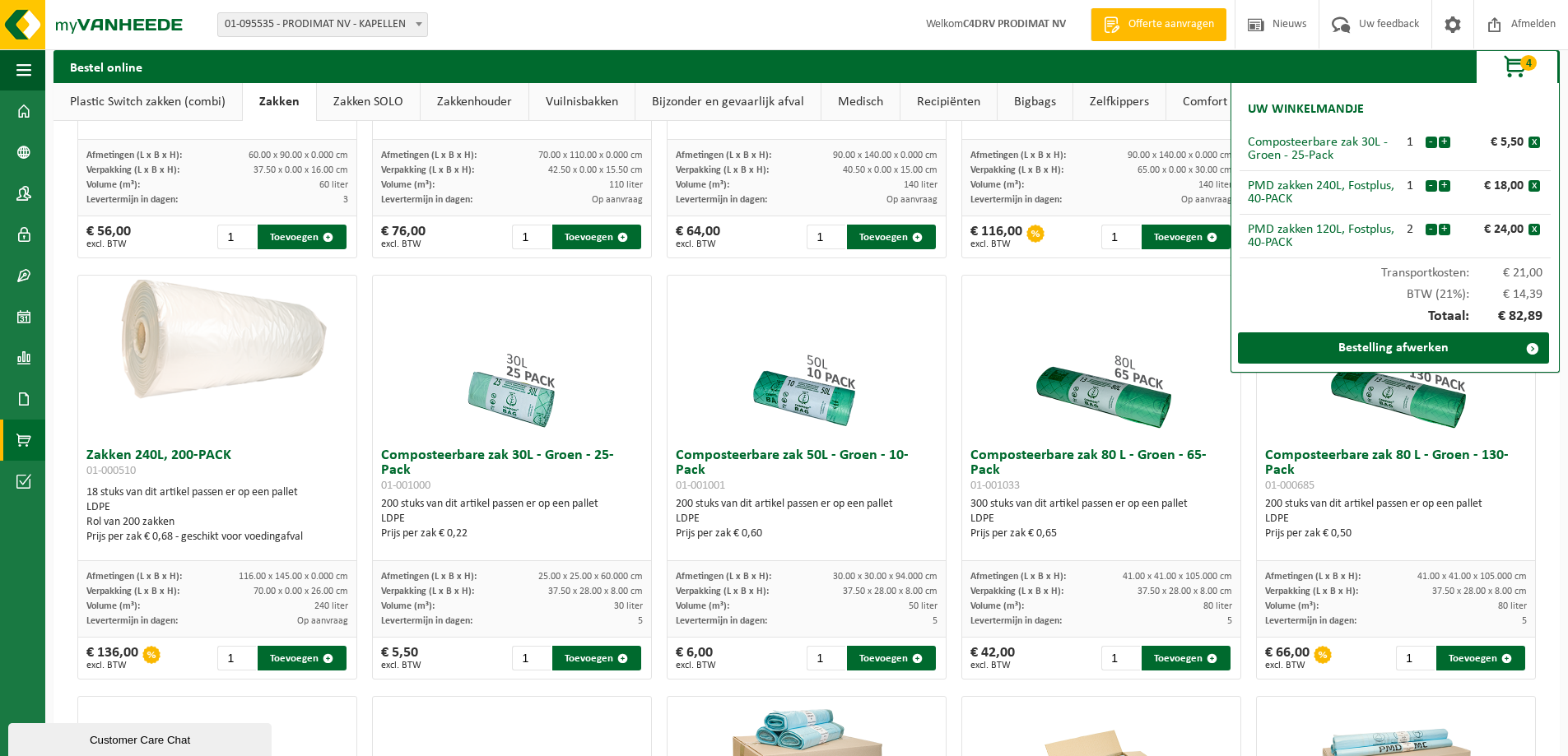
scroll to position [329, 0]
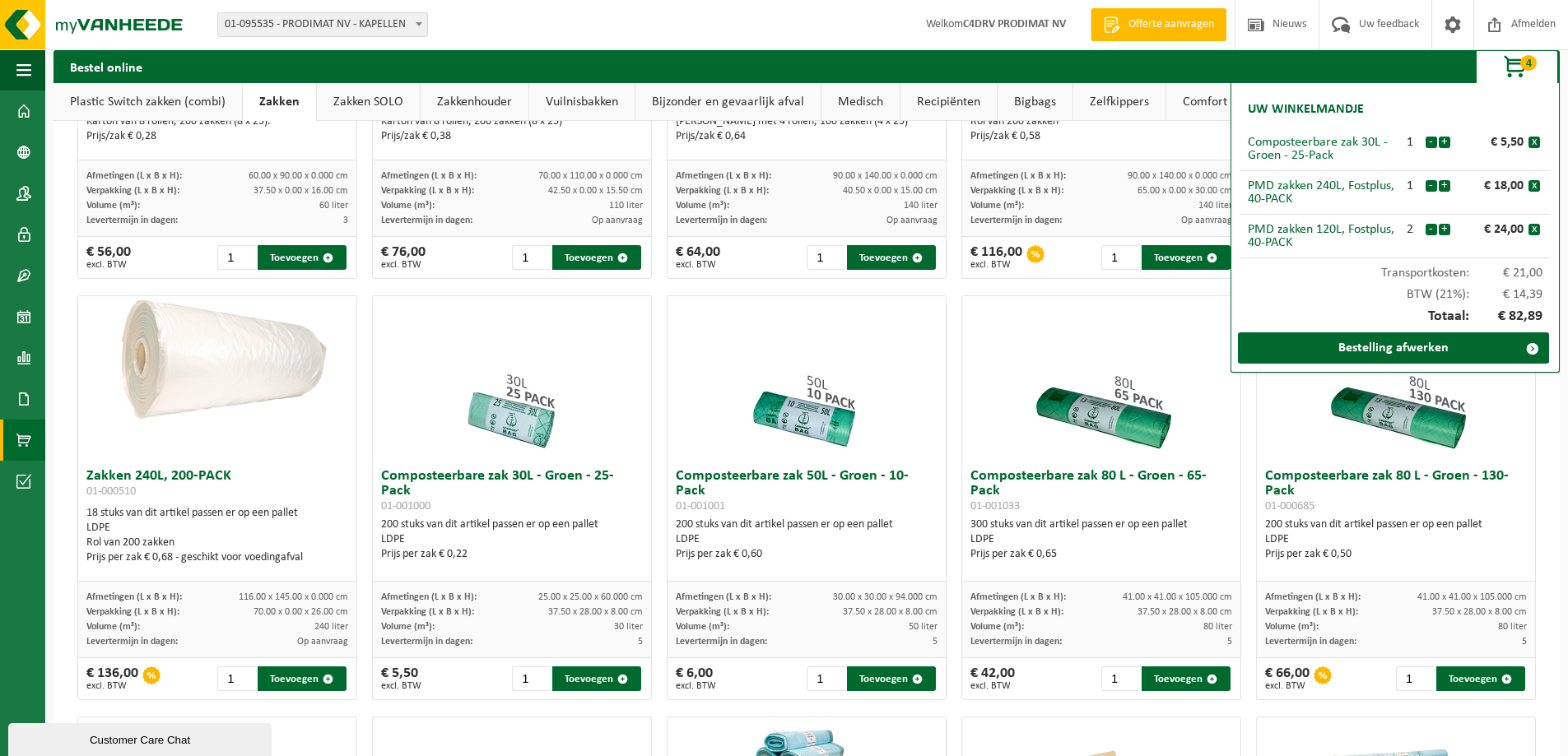
click at [182, 105] on link "Plastic Switch zakken (combi)" at bounding box center [147, 102] width 189 height 38
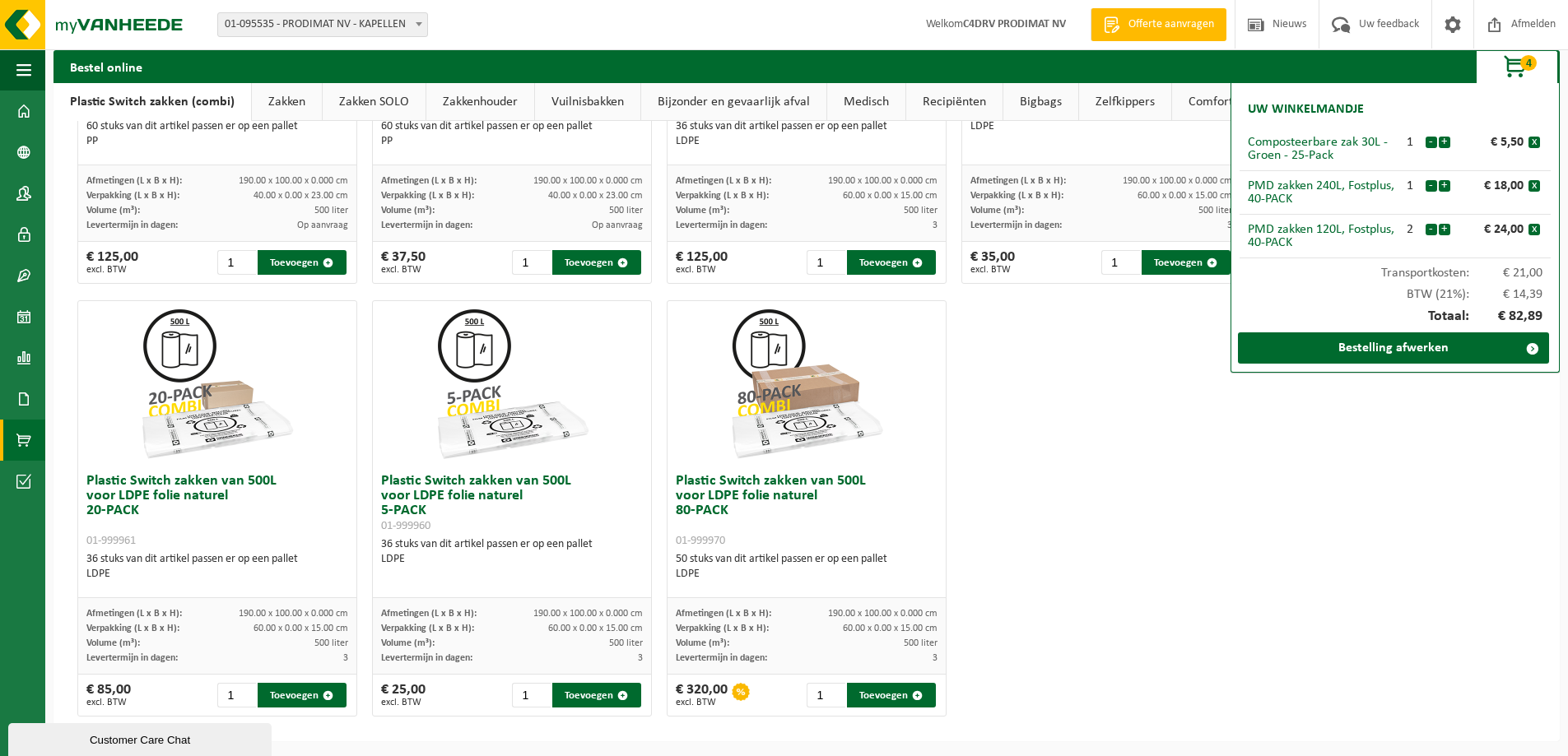
scroll to position [788, 0]
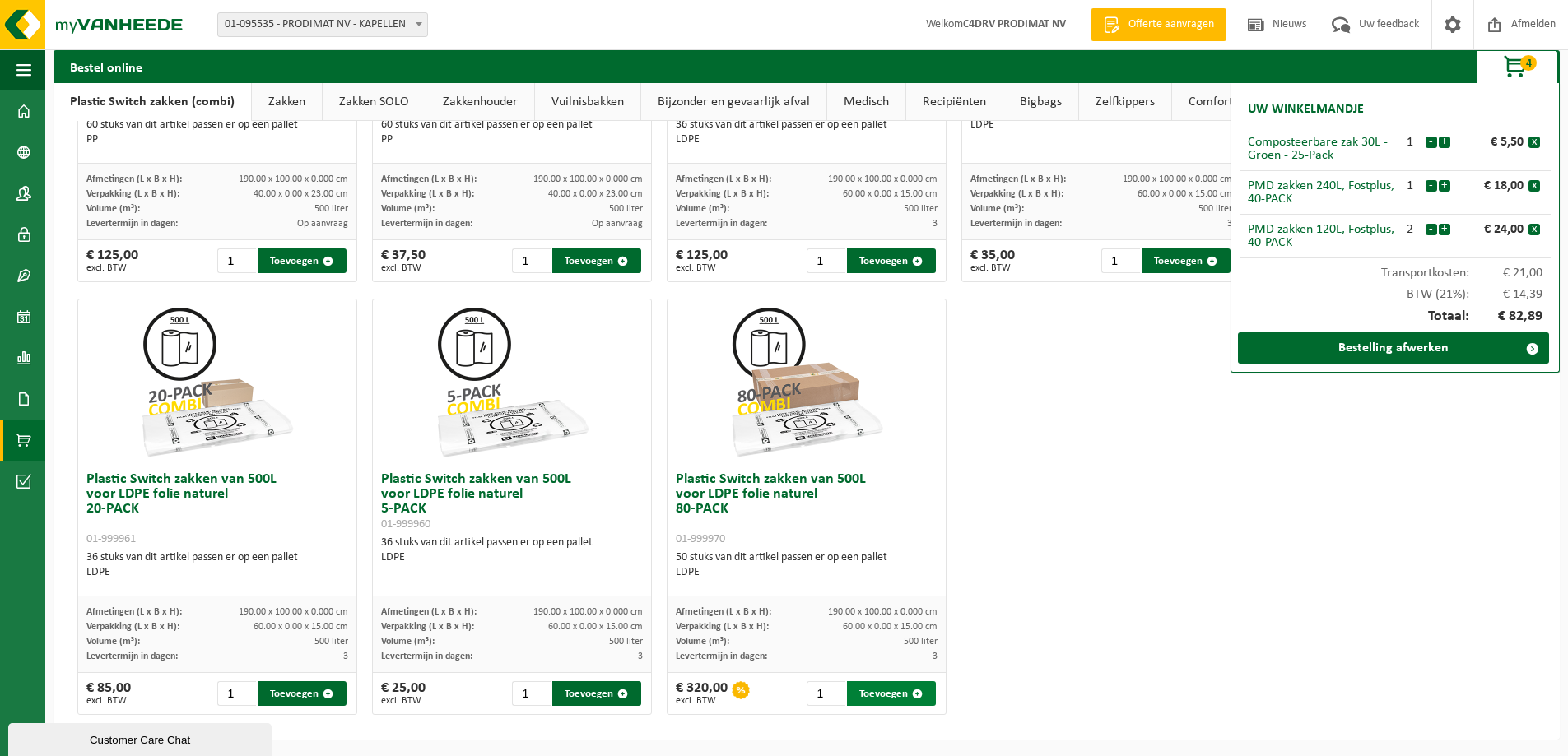
click at [912, 694] on span "button" at bounding box center [917, 693] width 11 height 11
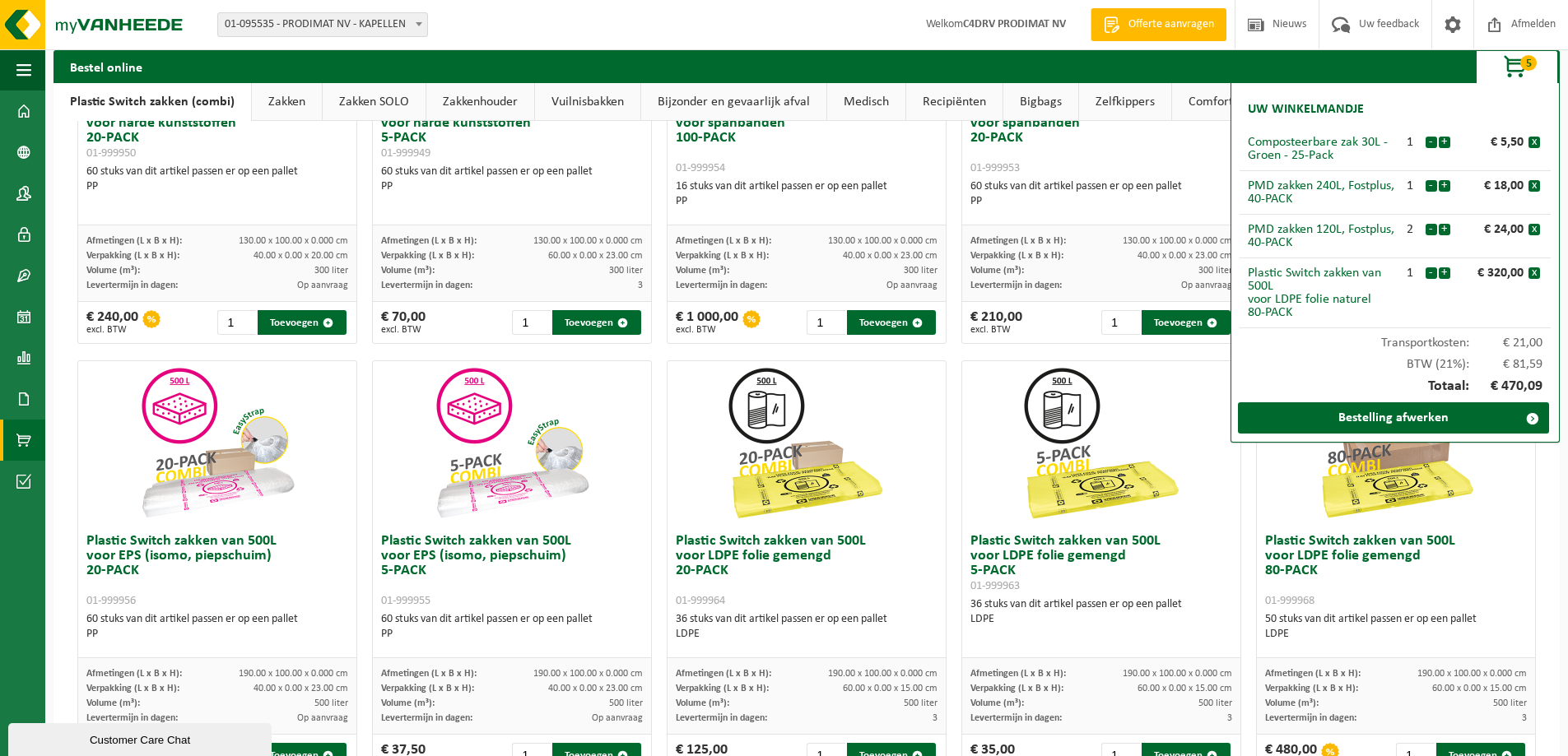
scroll to position [0, 0]
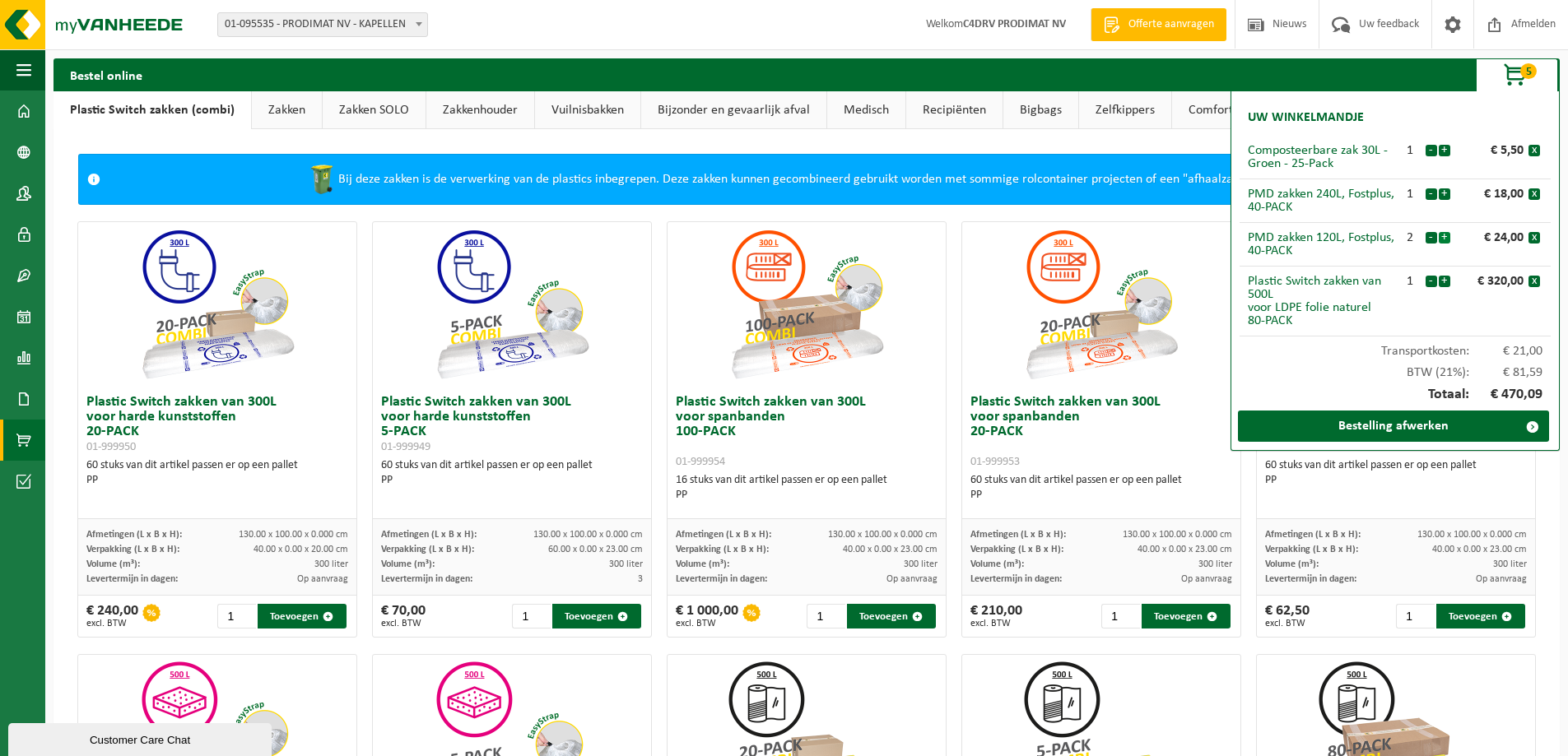
click at [1447, 235] on button "+" at bounding box center [1444, 238] width 12 height 12
click at [1428, 236] on button "-" at bounding box center [1431, 238] width 12 height 12
click at [1429, 236] on button "-" at bounding box center [1431, 238] width 12 height 12
click at [1450, 236] on div "- +" at bounding box center [1439, 238] width 30 height 13
click at [1443, 236] on button "+" at bounding box center [1444, 238] width 12 height 12
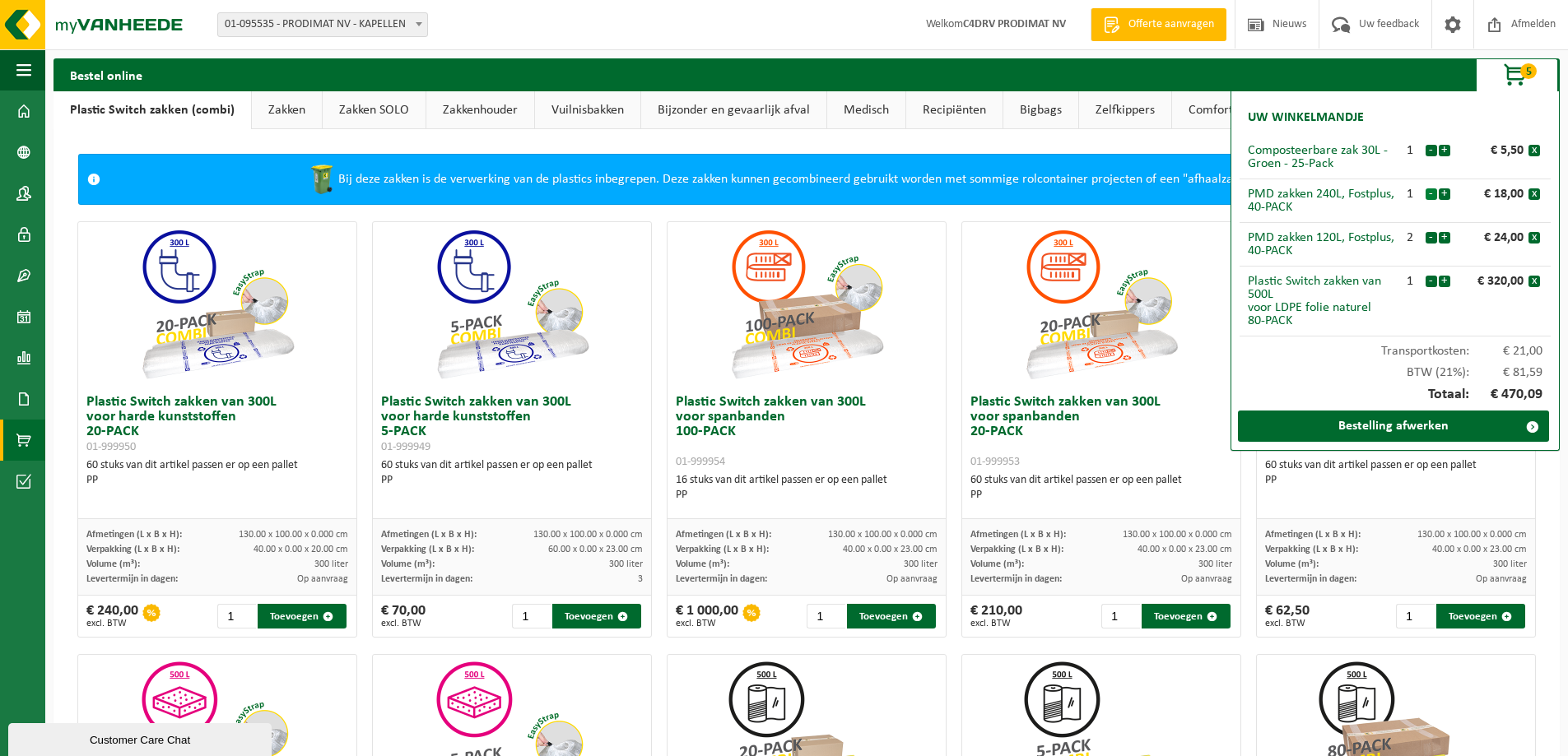
click at [1430, 193] on button "-" at bounding box center [1431, 194] width 12 height 12
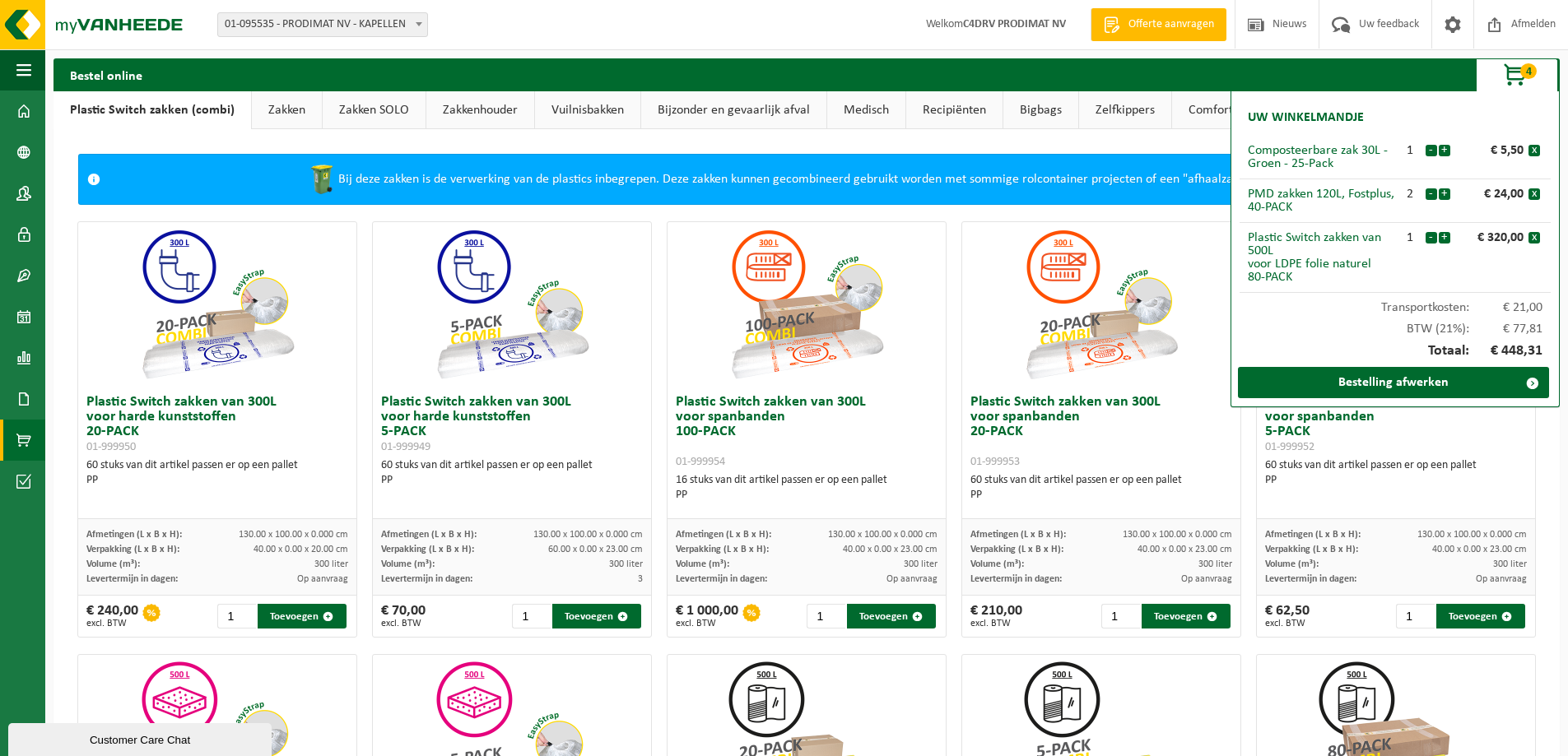
click at [718, 106] on link "Bijzonder en gevaarlijk afval" at bounding box center [733, 110] width 185 height 38
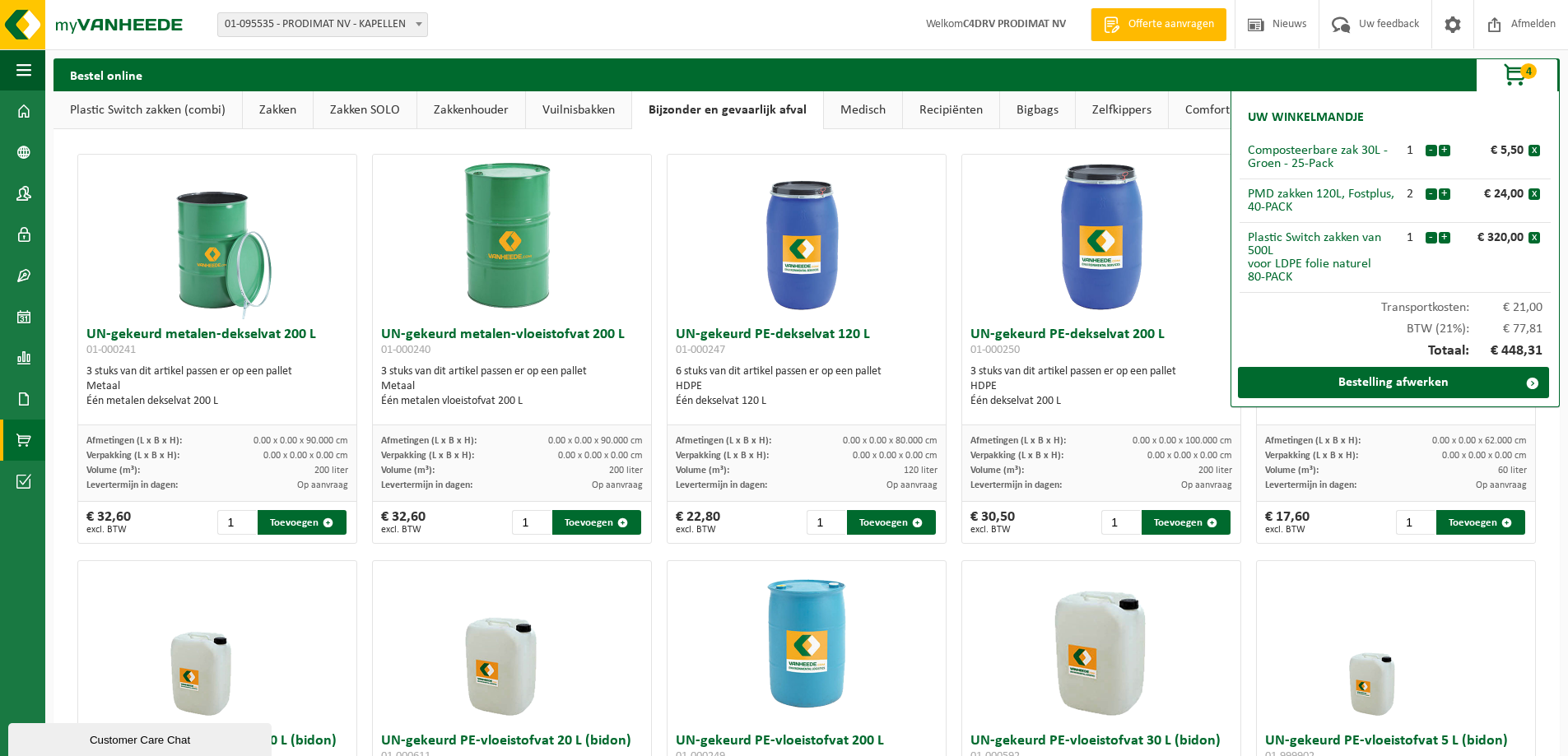
click at [567, 105] on link "Vuilnisbakken" at bounding box center [578, 110] width 105 height 38
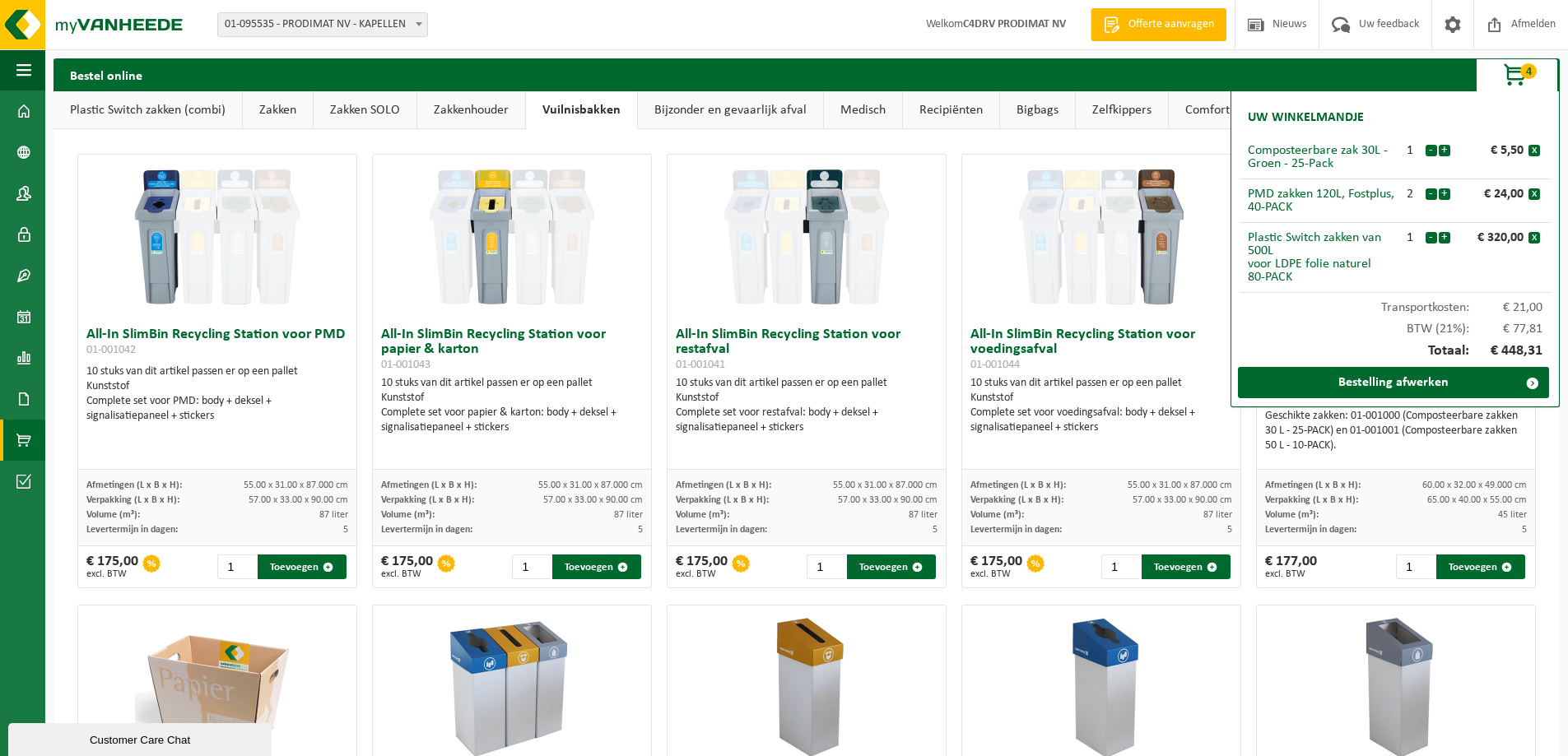
click at [502, 111] on link "Zakkenhouder" at bounding box center [470, 110] width 108 height 38
